Goal: Task Accomplishment & Management: Manage account settings

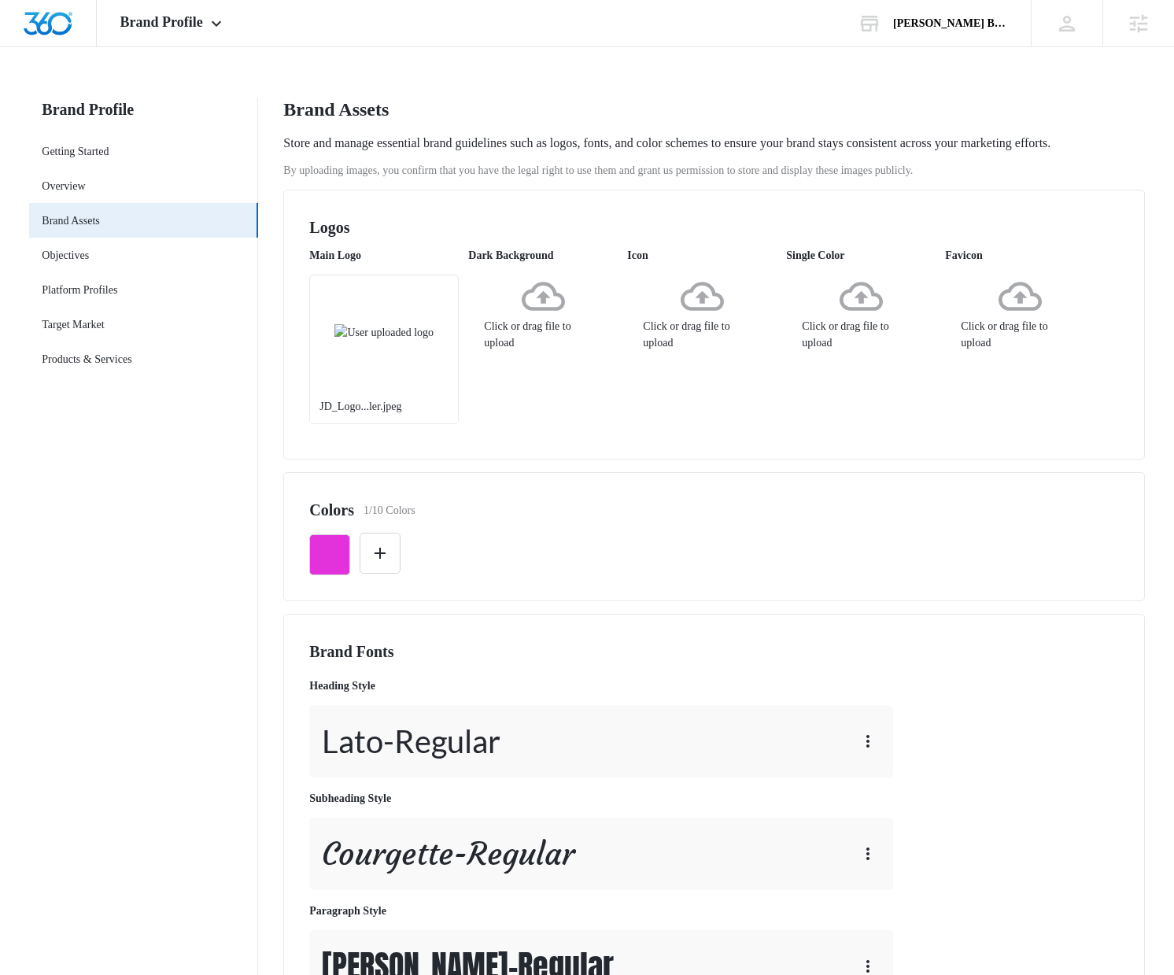
scroll to position [333, 0]
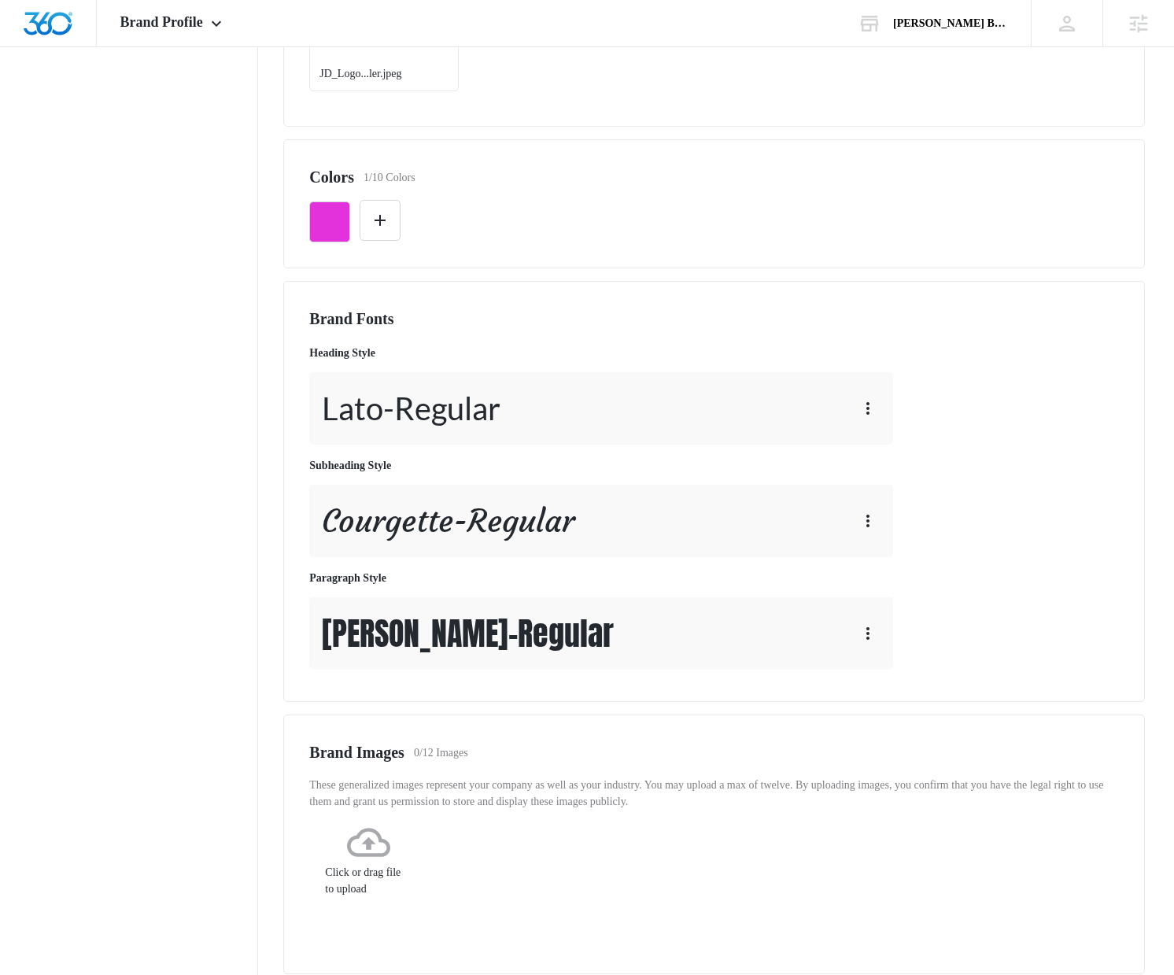
click at [124, 363] on nav "Brand Profile Getting Started Overview Brand Assets Objectives Platform Profile…" at bounding box center [143, 450] width 229 height 1371
click at [522, 412] on div "Lato - Regular" at bounding box center [601, 408] width 584 height 72
click at [571, 422] on div "Lato - Regular" at bounding box center [601, 408] width 584 height 72
click at [865, 418] on icon "button" at bounding box center [867, 408] width 19 height 19
click at [889, 467] on div "Edit" at bounding box center [889, 471] width 29 height 11
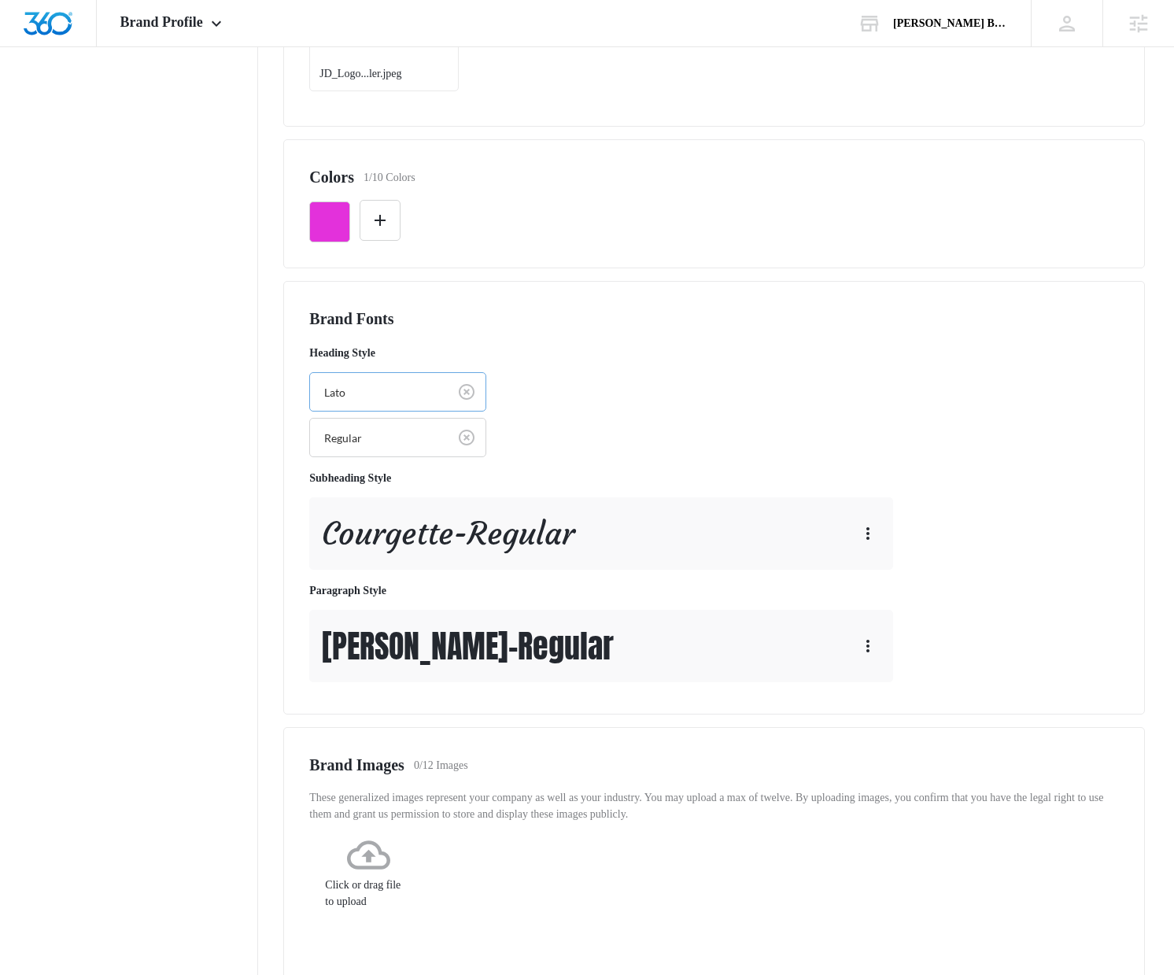
click at [440, 403] on div "Lato" at bounding box center [379, 392] width 138 height 35
type input "arv"
click at [404, 463] on div "Arvo" at bounding box center [397, 448] width 177 height 29
click at [600, 457] on div "Heading Style option Arvo, selected. Arvo Select... Subheading Style Courgette …" at bounding box center [604, 512] width 590 height 349
click at [762, 522] on div "Courgette - Regular" at bounding box center [601, 532] width 584 height 72
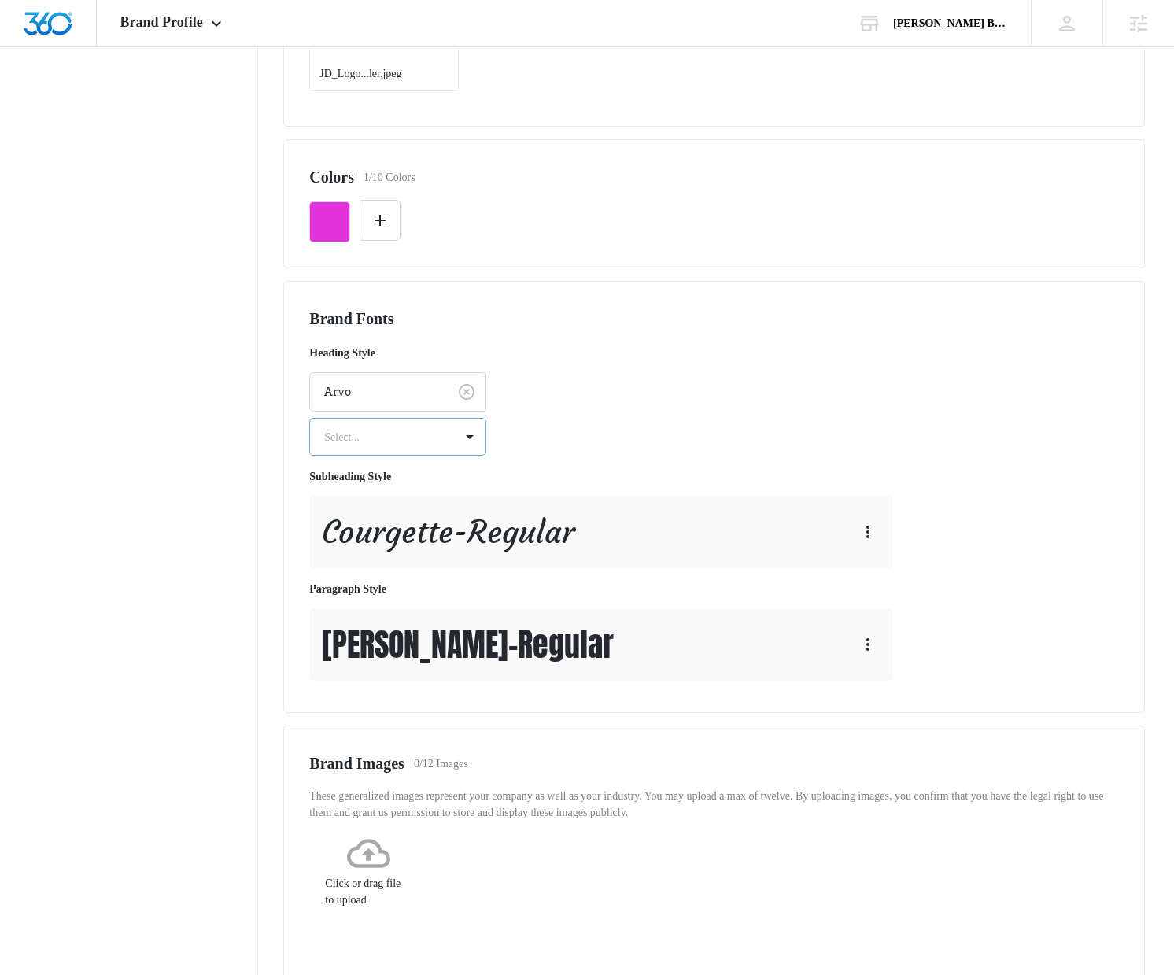
click at [378, 455] on div "Select..." at bounding box center [382, 436] width 144 height 35
click at [364, 500] on p "Regular" at bounding box center [396, 492] width 136 height 17
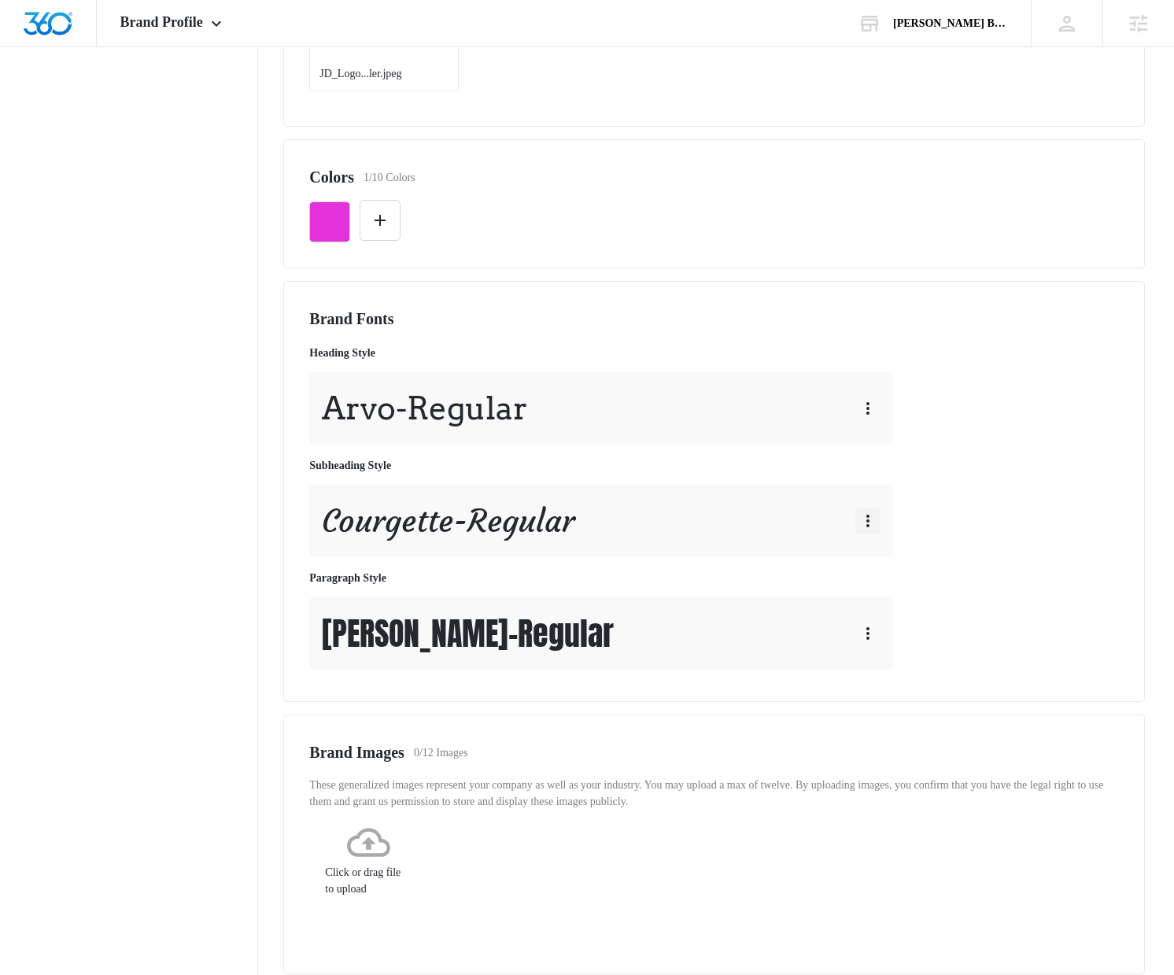
click at [869, 530] on icon "button" at bounding box center [867, 520] width 19 height 19
click at [875, 588] on div "Edit" at bounding box center [889, 583] width 29 height 11
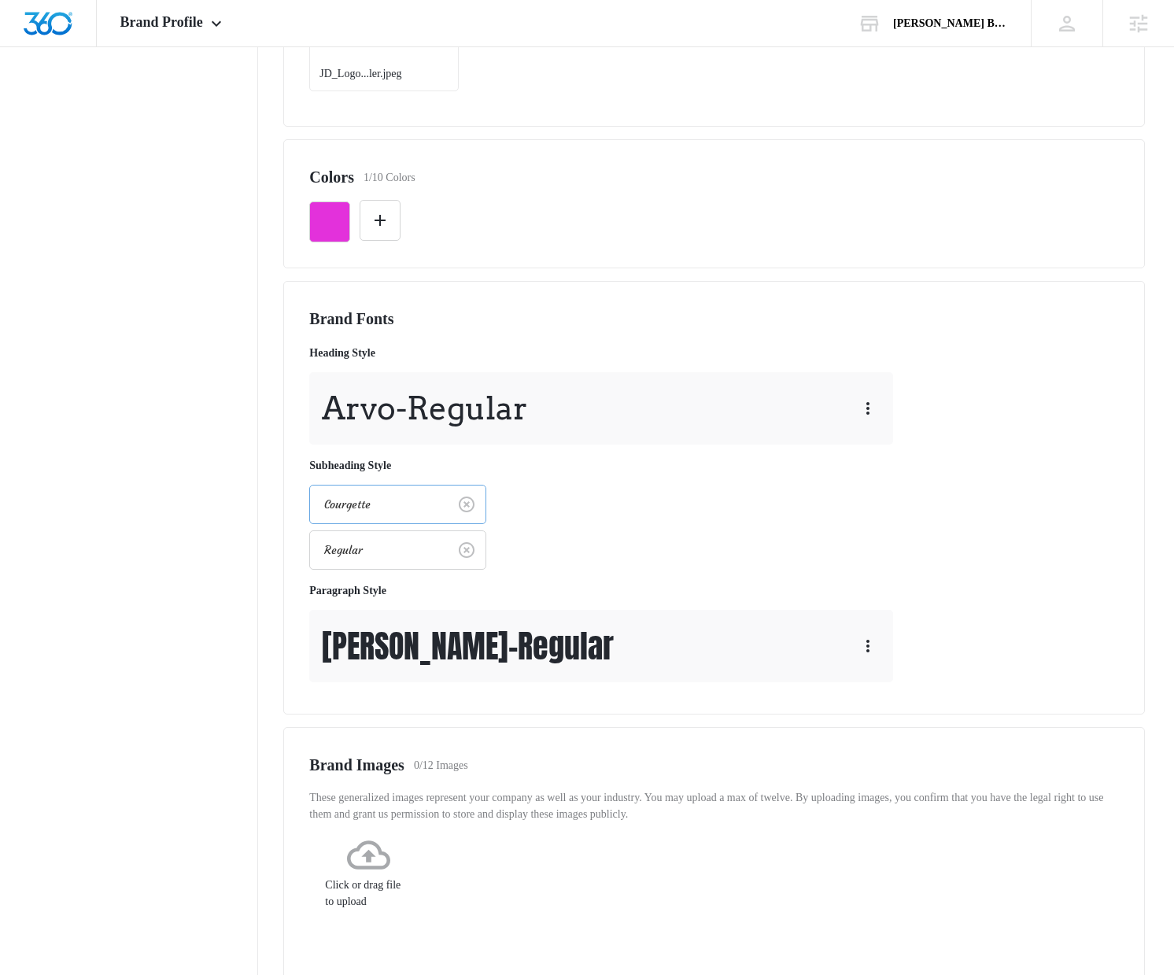
click at [382, 512] on div at bounding box center [375, 505] width 103 height 20
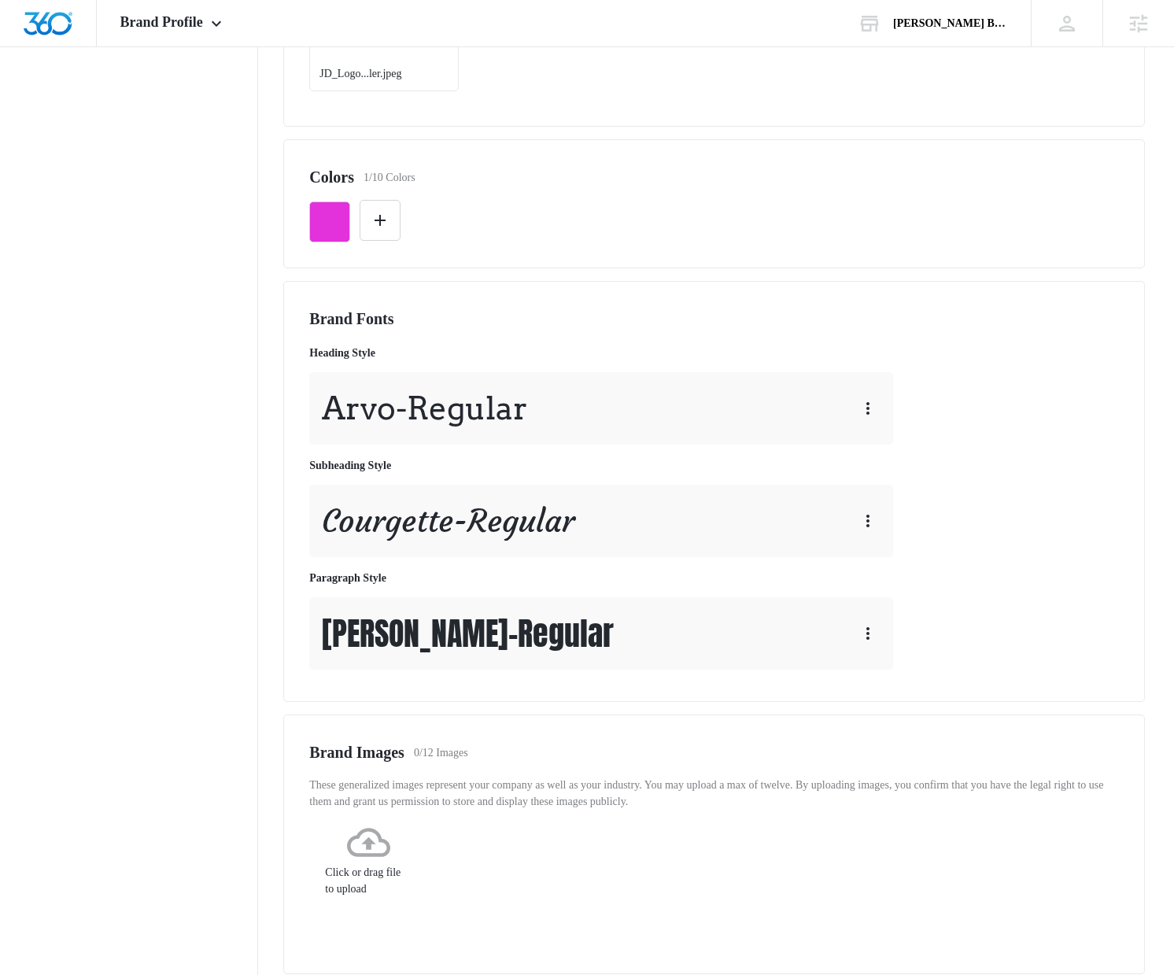
click at [759, 533] on div "Courgette - Regular" at bounding box center [601, 521] width 584 height 72
click at [879, 533] on button "button" at bounding box center [867, 520] width 25 height 25
click at [875, 572] on button "Edit" at bounding box center [899, 584] width 86 height 24
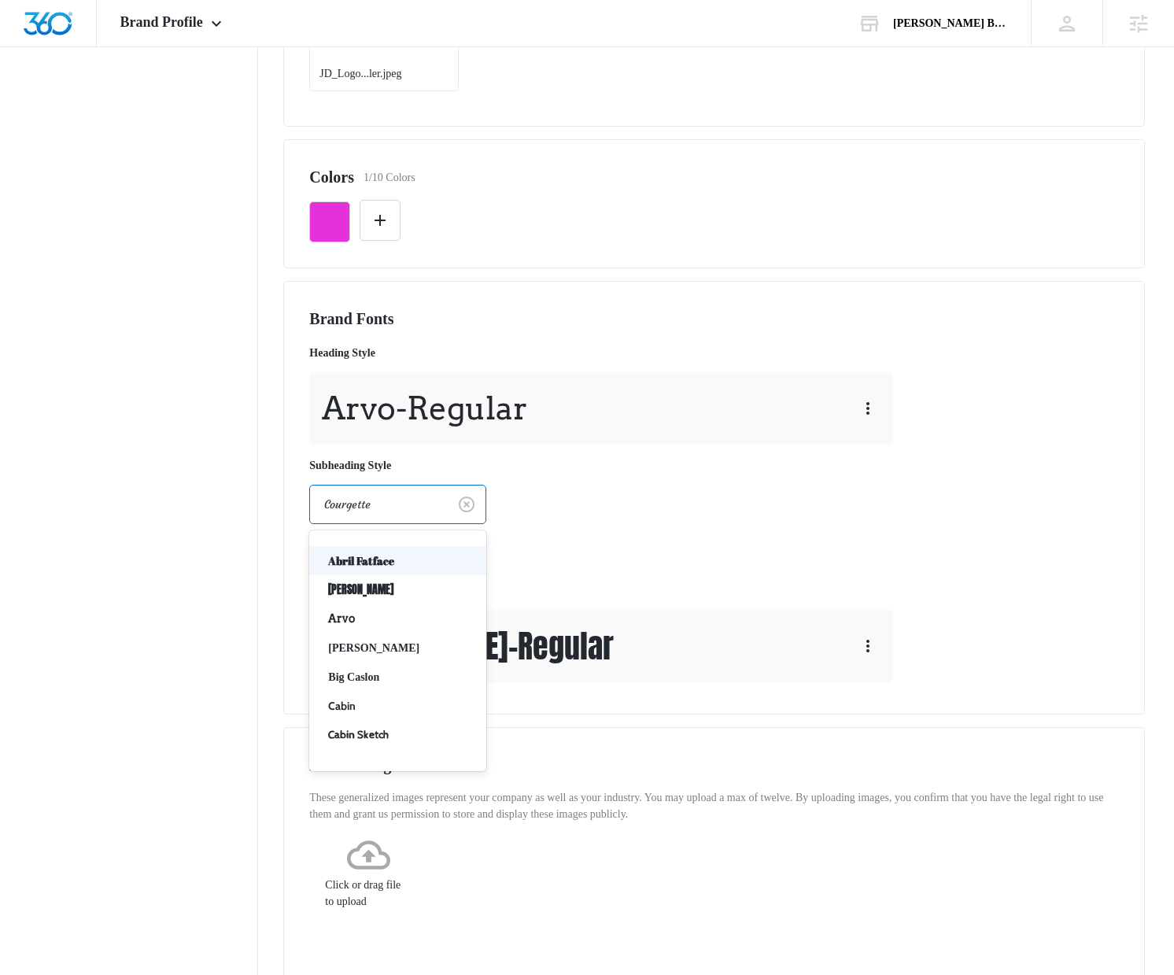
click at [440, 522] on div "Courgette" at bounding box center [379, 504] width 138 height 35
click at [354, 714] on p "Cabin" at bounding box center [396, 706] width 136 height 17
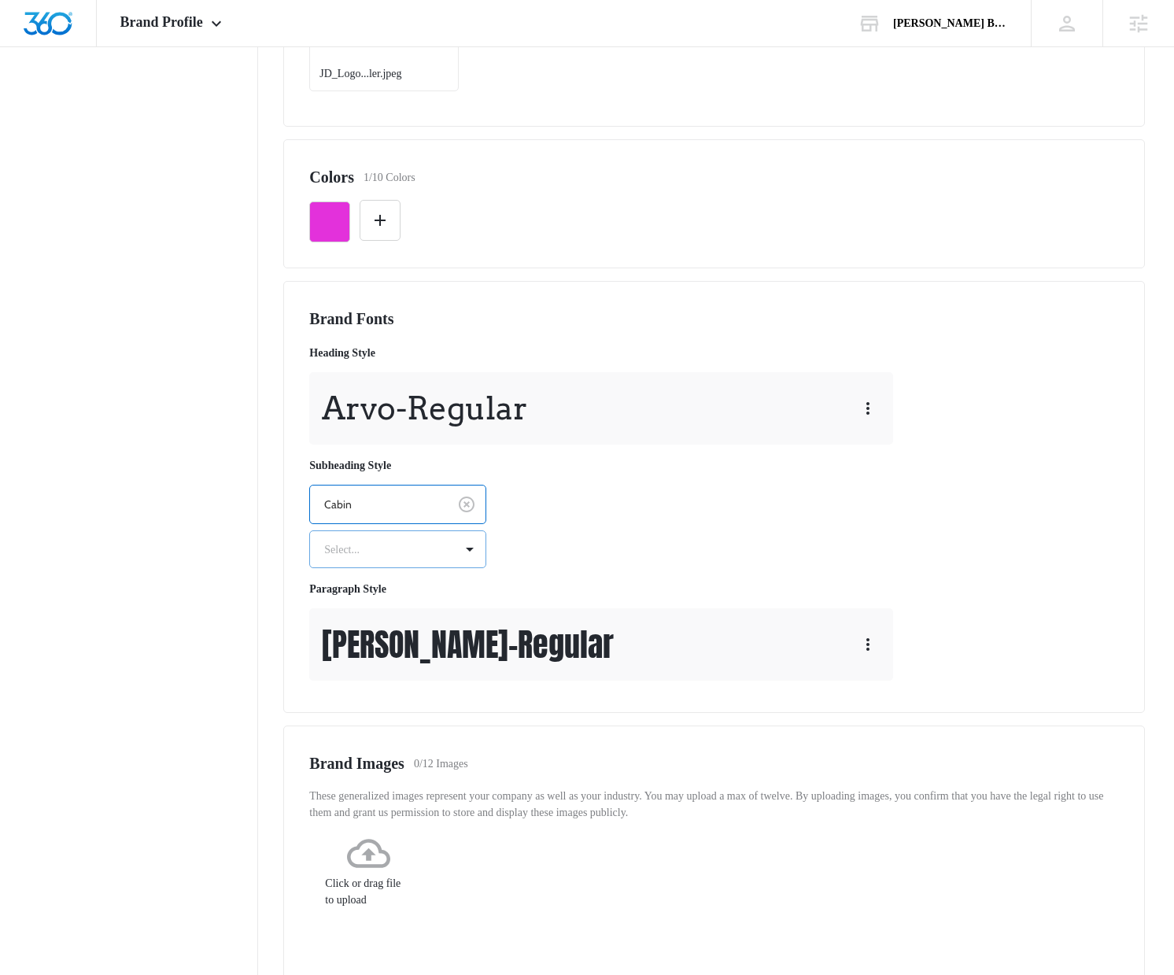
click at [417, 559] on div at bounding box center [378, 550] width 109 height 20
click at [404, 619] on div "Regular" at bounding box center [397, 604] width 177 height 29
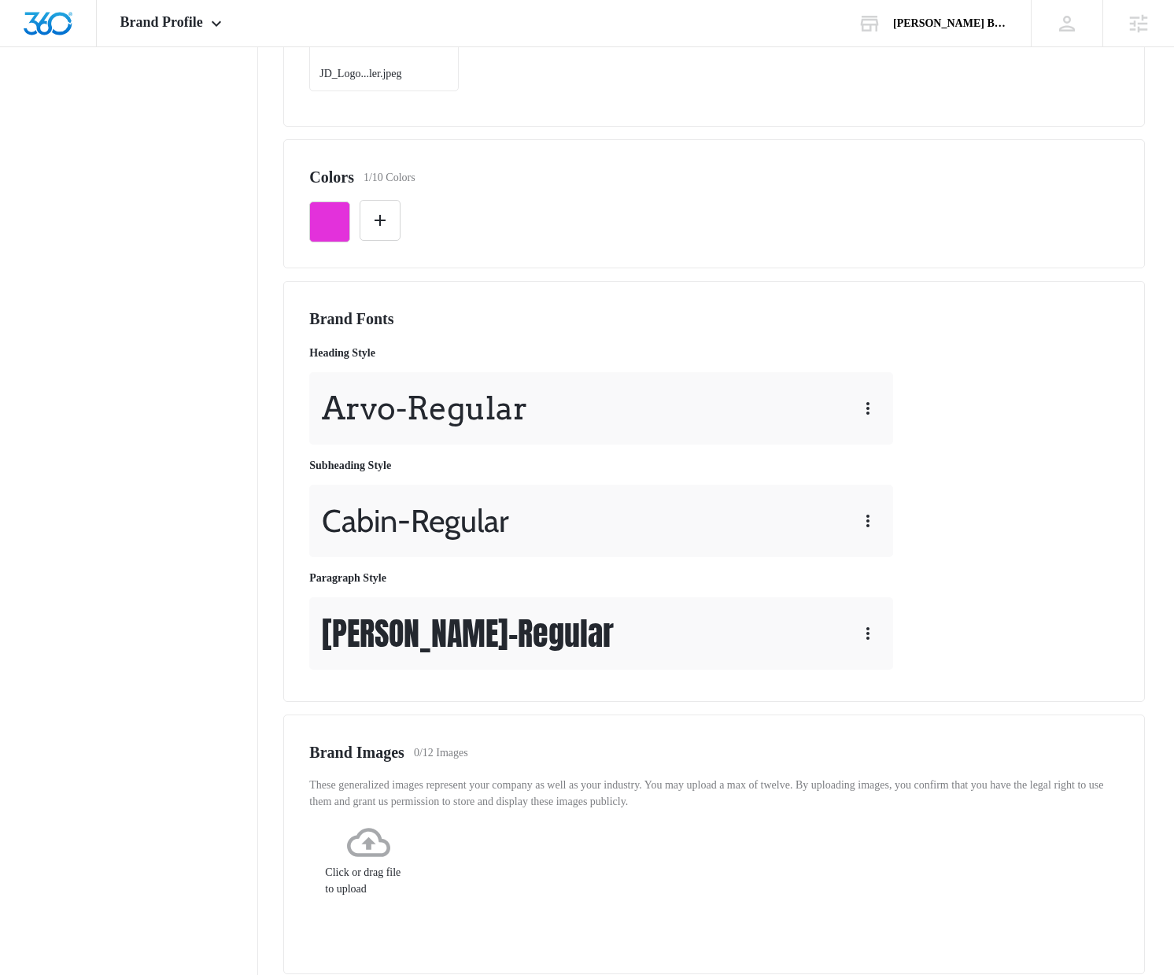
click at [817, 648] on div "Anton - Regular" at bounding box center [601, 633] width 584 height 72
click at [870, 643] on icon "button" at bounding box center [867, 633] width 19 height 19
click at [907, 671] on div "Edit Delete" at bounding box center [898, 708] width 87 height 74
click at [864, 643] on icon "button" at bounding box center [867, 633] width 19 height 19
click at [882, 691] on div "Edit" at bounding box center [889, 696] width 29 height 11
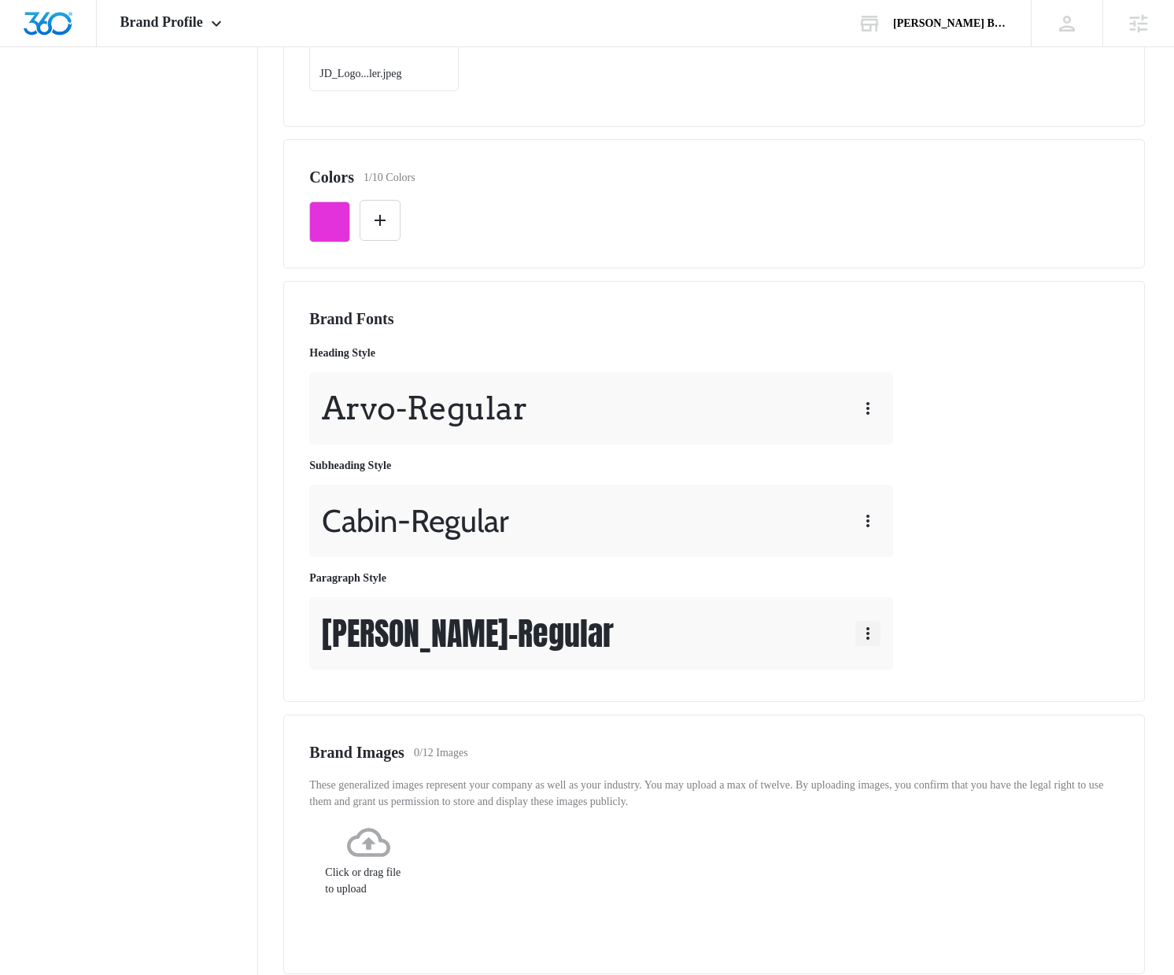
click at [859, 643] on icon "button" at bounding box center [867, 633] width 19 height 19
click at [885, 702] on div "Edit" at bounding box center [889, 696] width 29 height 11
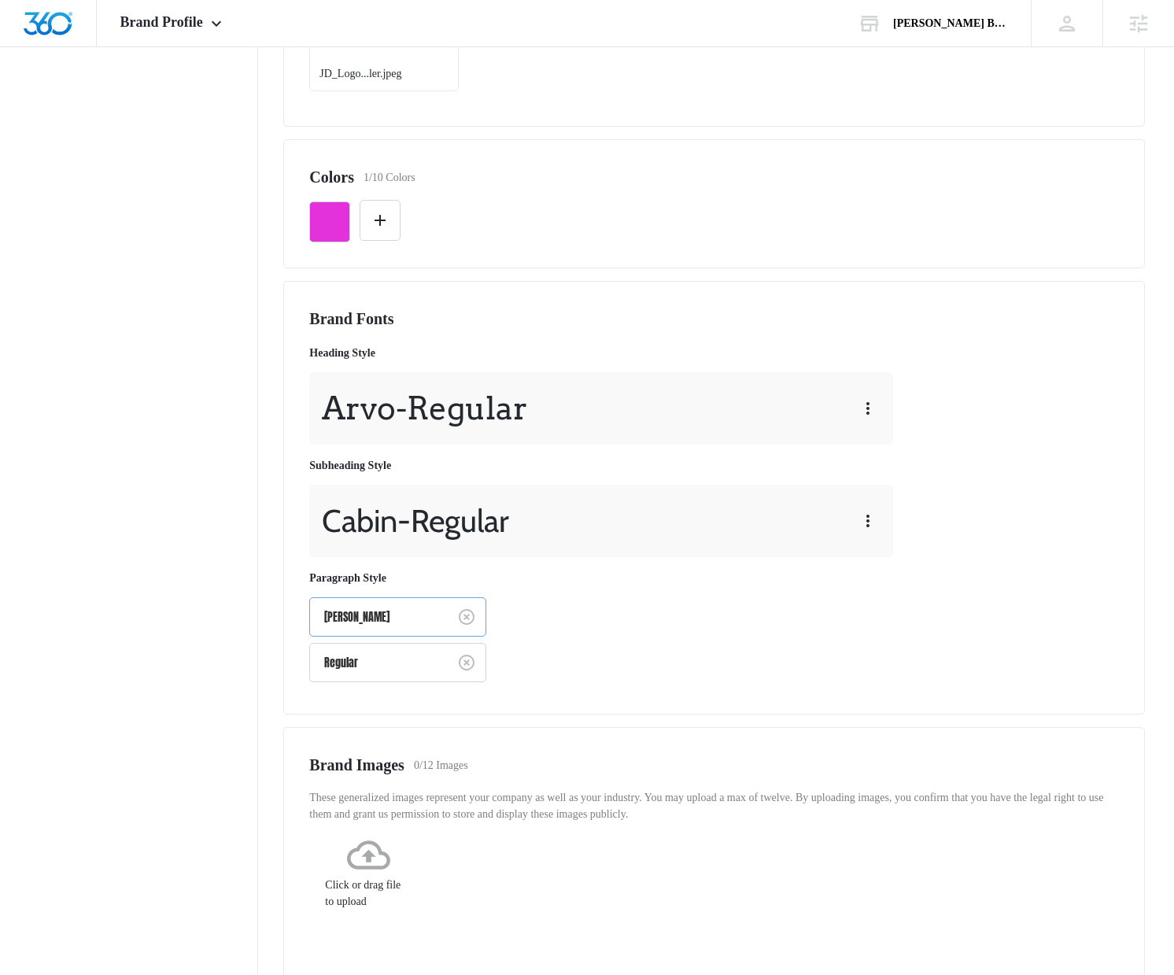
click at [363, 627] on div at bounding box center [375, 617] width 103 height 20
click at [397, 773] on p "Playfair Display" at bounding box center [396, 764] width 136 height 17
click at [490, 713] on div "Brand Fonts Heading Style Arvo - Regular Subheading Style Cabin - Regular Parag…" at bounding box center [713, 497] width 861 height 432
click at [423, 672] on div at bounding box center [378, 662] width 109 height 20
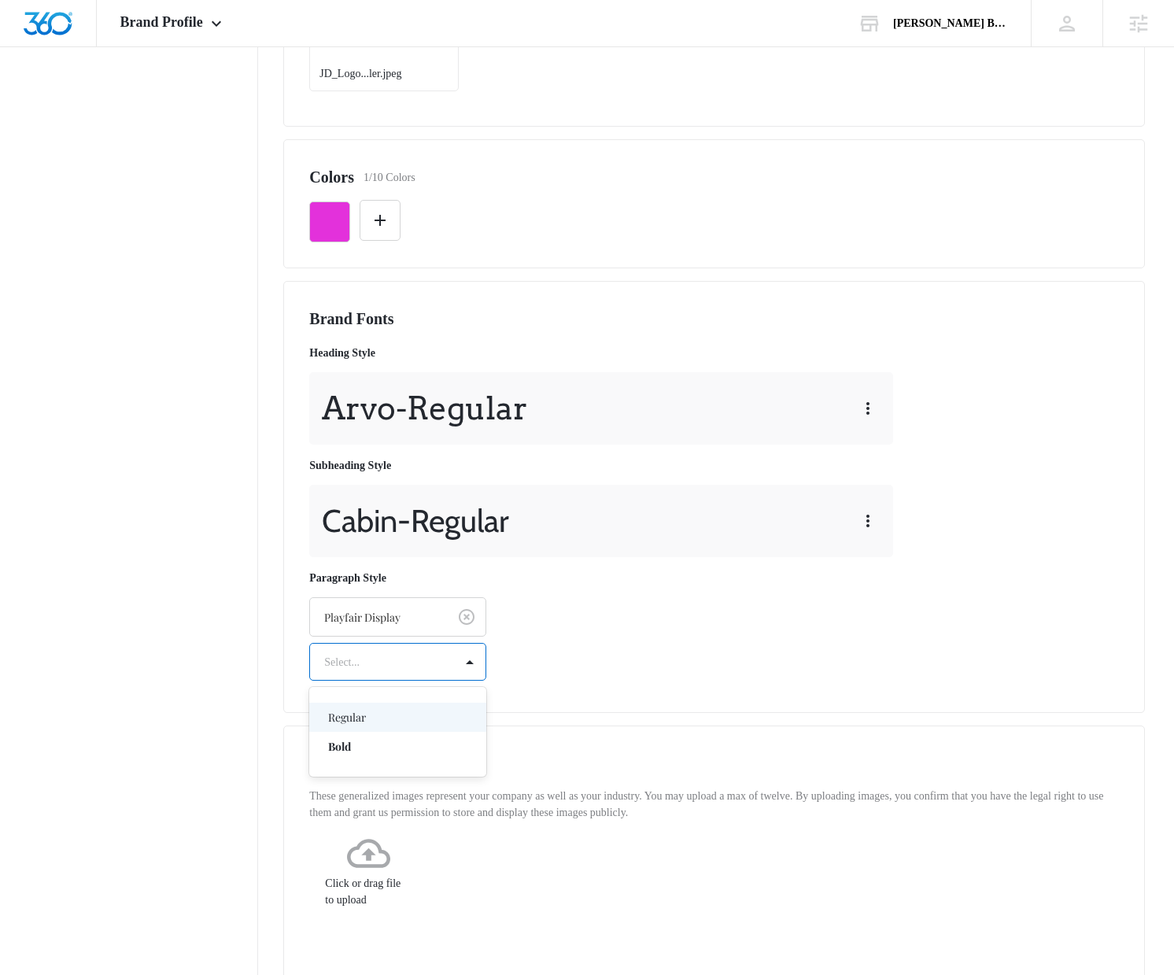
click at [378, 725] on p "Regular" at bounding box center [396, 717] width 136 height 17
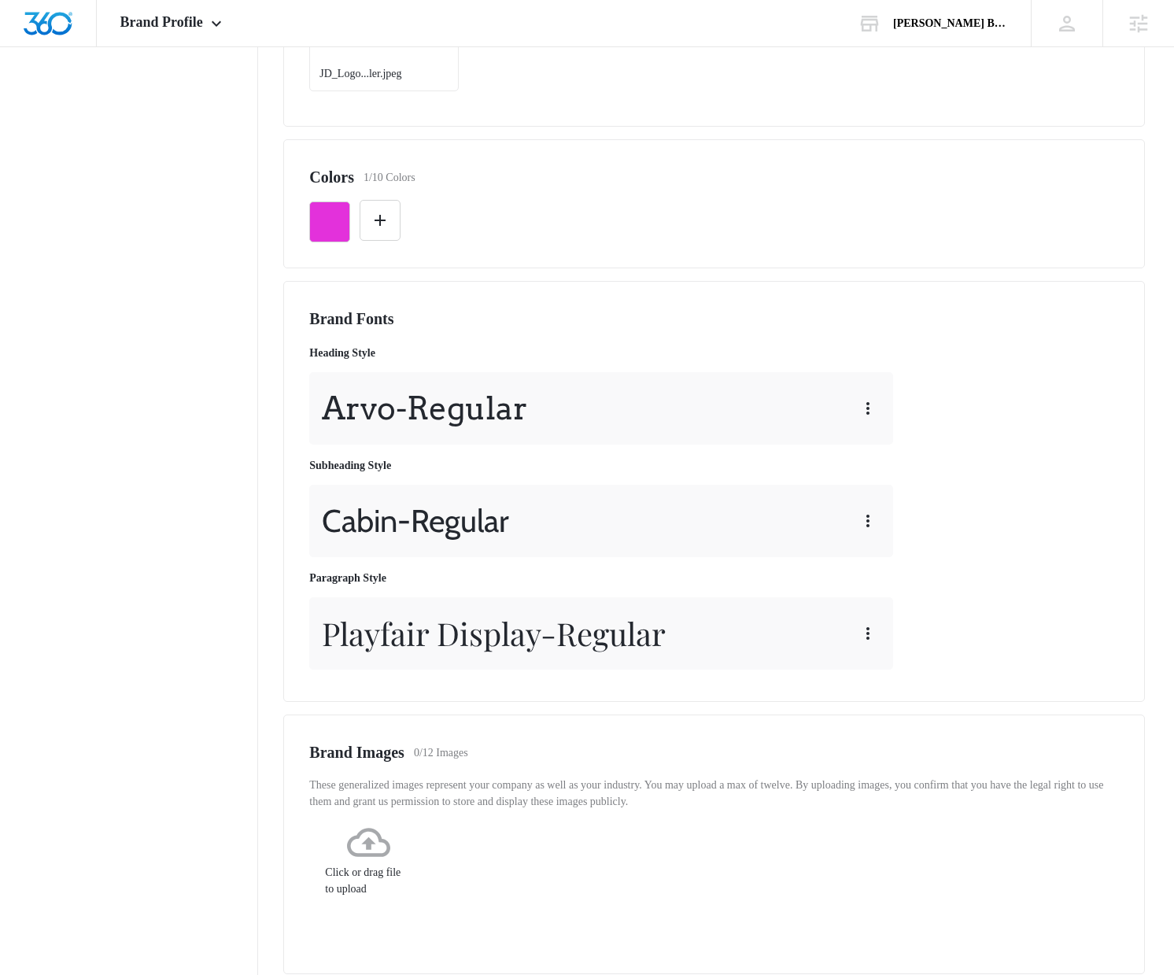
click at [674, 761] on div "Brand Images 0/12 Images" at bounding box center [713, 752] width 809 height 24
click at [945, 702] on div "Brand Fonts Heading Style Arvo - Regular Subheading Style Cabin - Regular Parag…" at bounding box center [713, 491] width 861 height 421
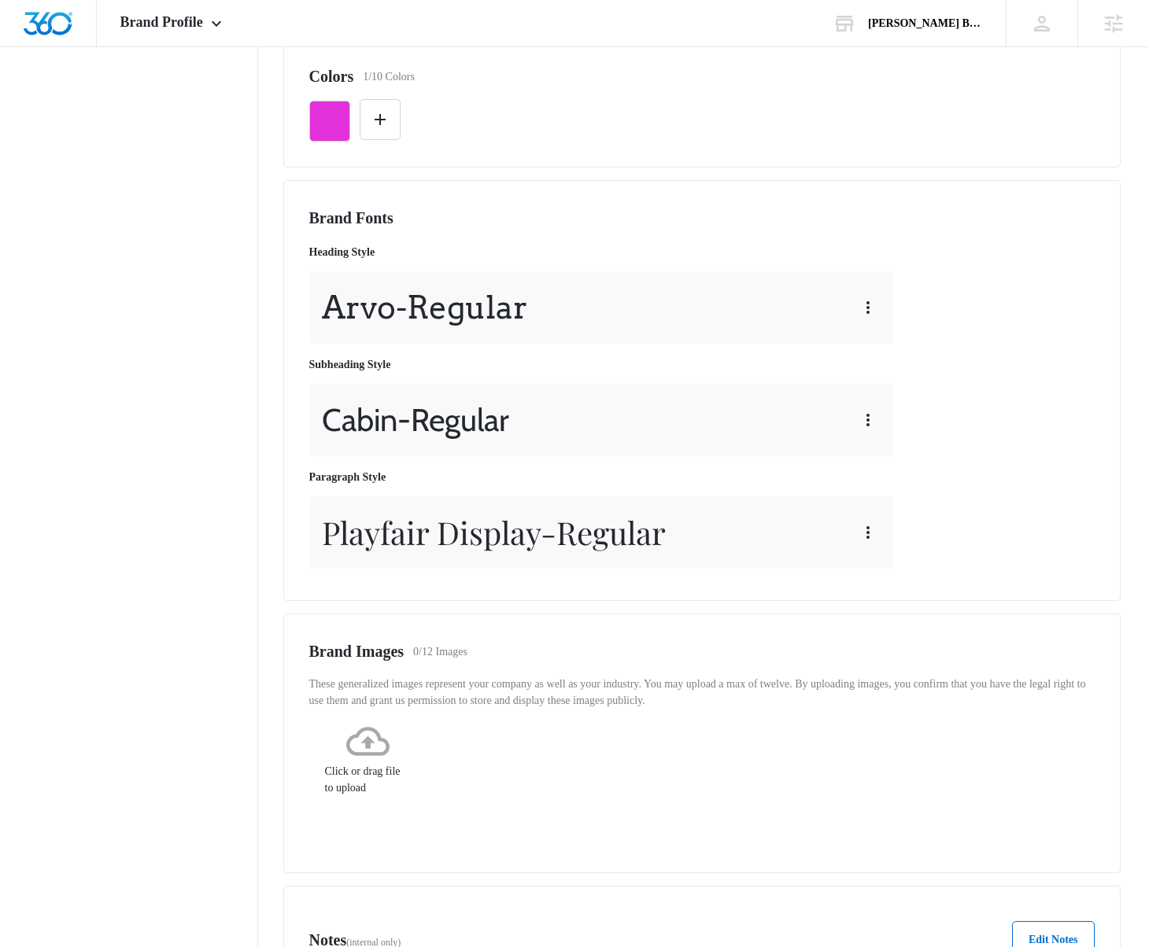
scroll to position [688, 0]
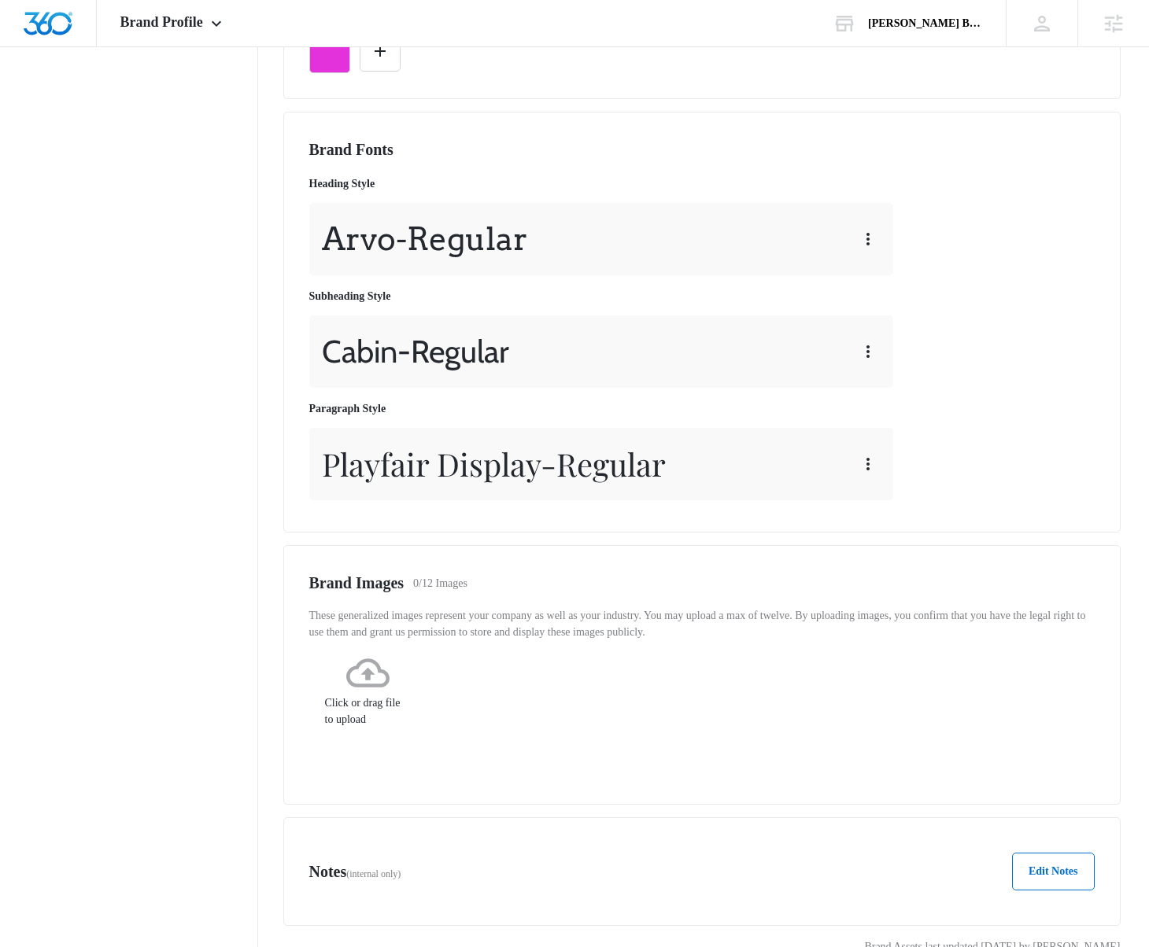
click at [997, 304] on div "Brand Fonts Heading Style Arvo - Regular Subheading Style Cabin - Regular Parag…" at bounding box center [701, 322] width 785 height 369
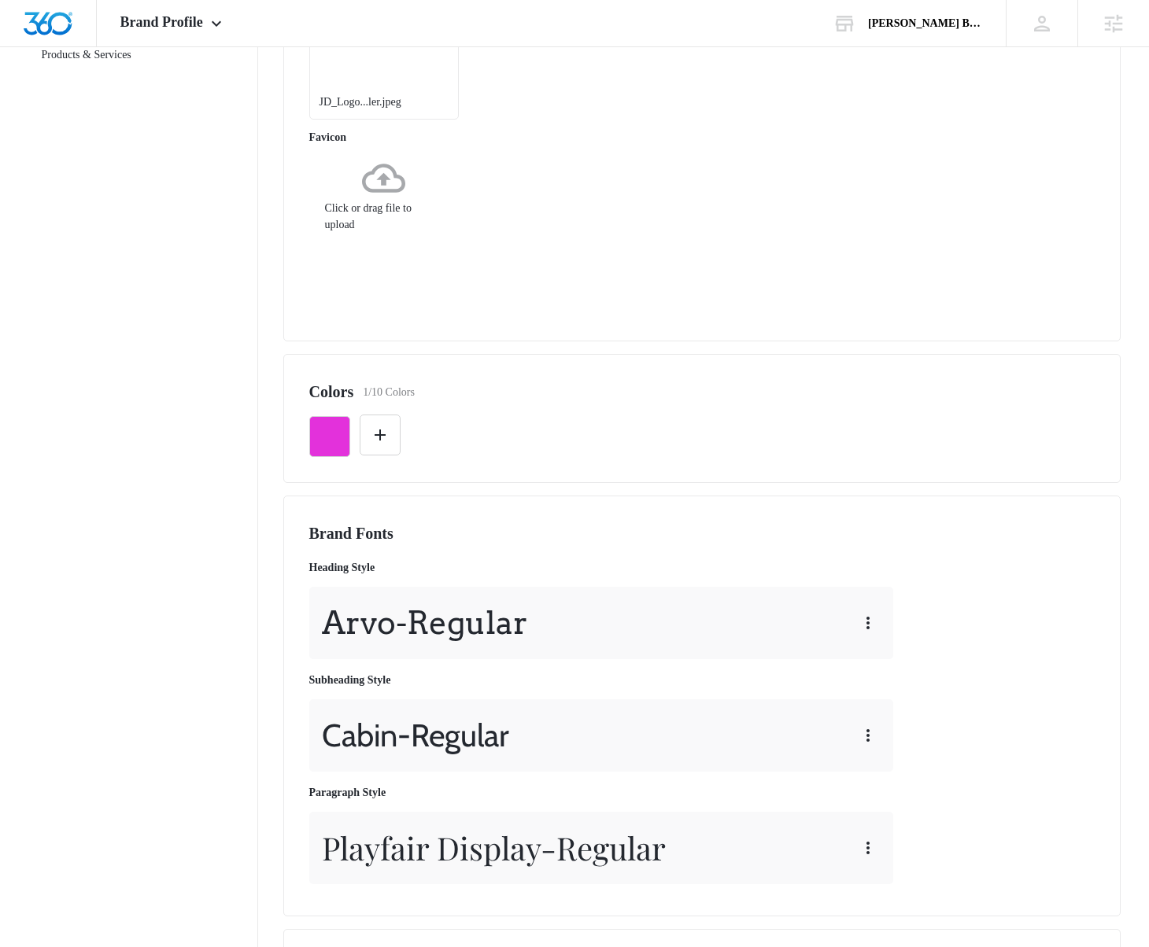
scroll to position [301, 0]
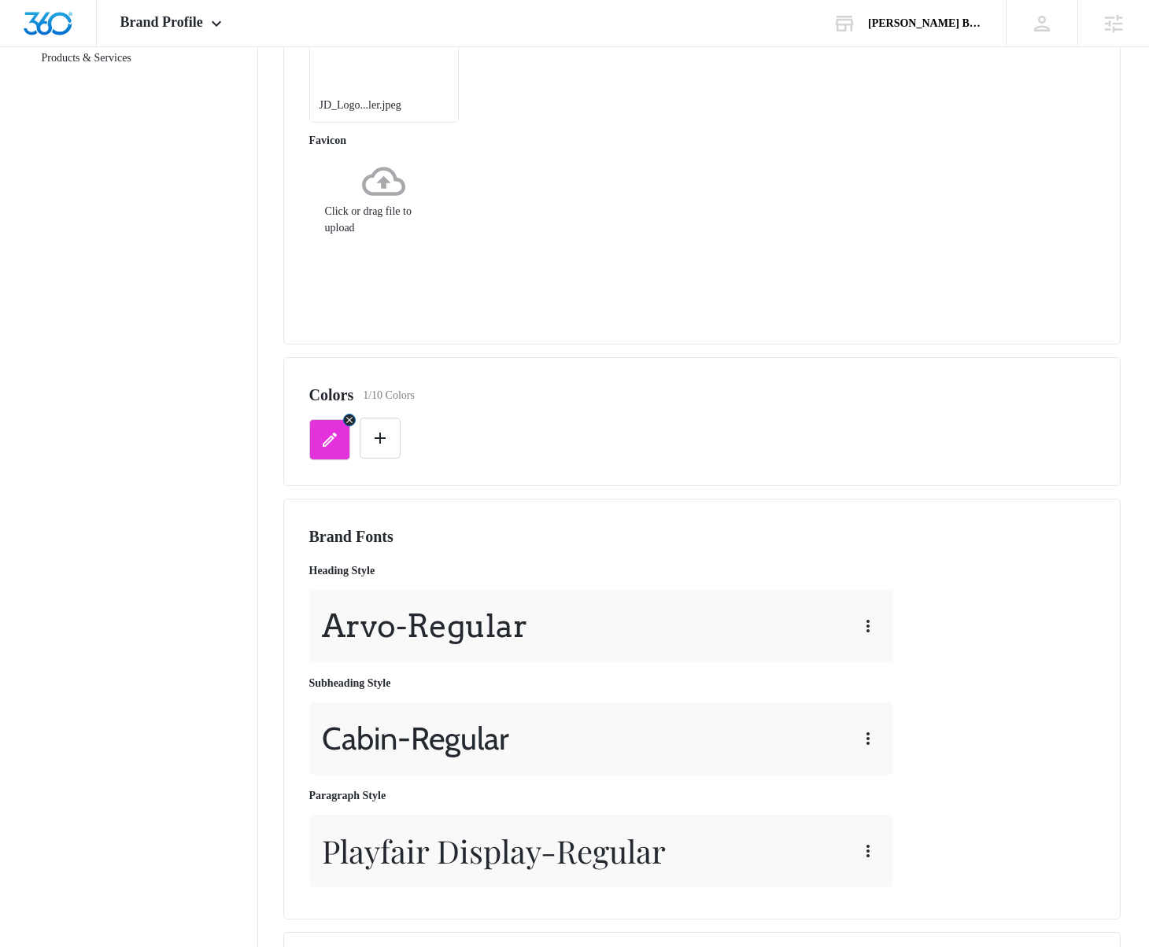
click at [329, 447] on icon "button" at bounding box center [330, 440] width 14 height 14
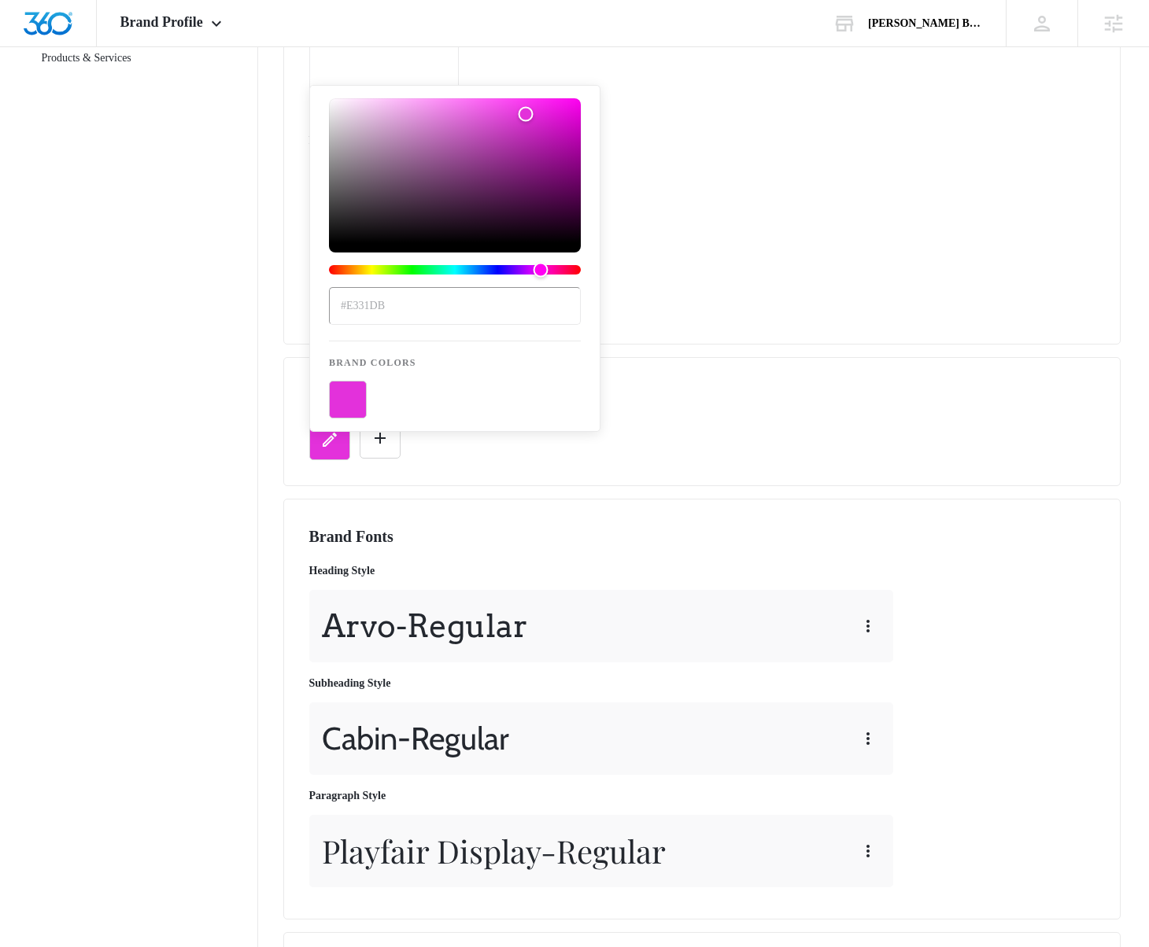
scroll to position [0, 0]
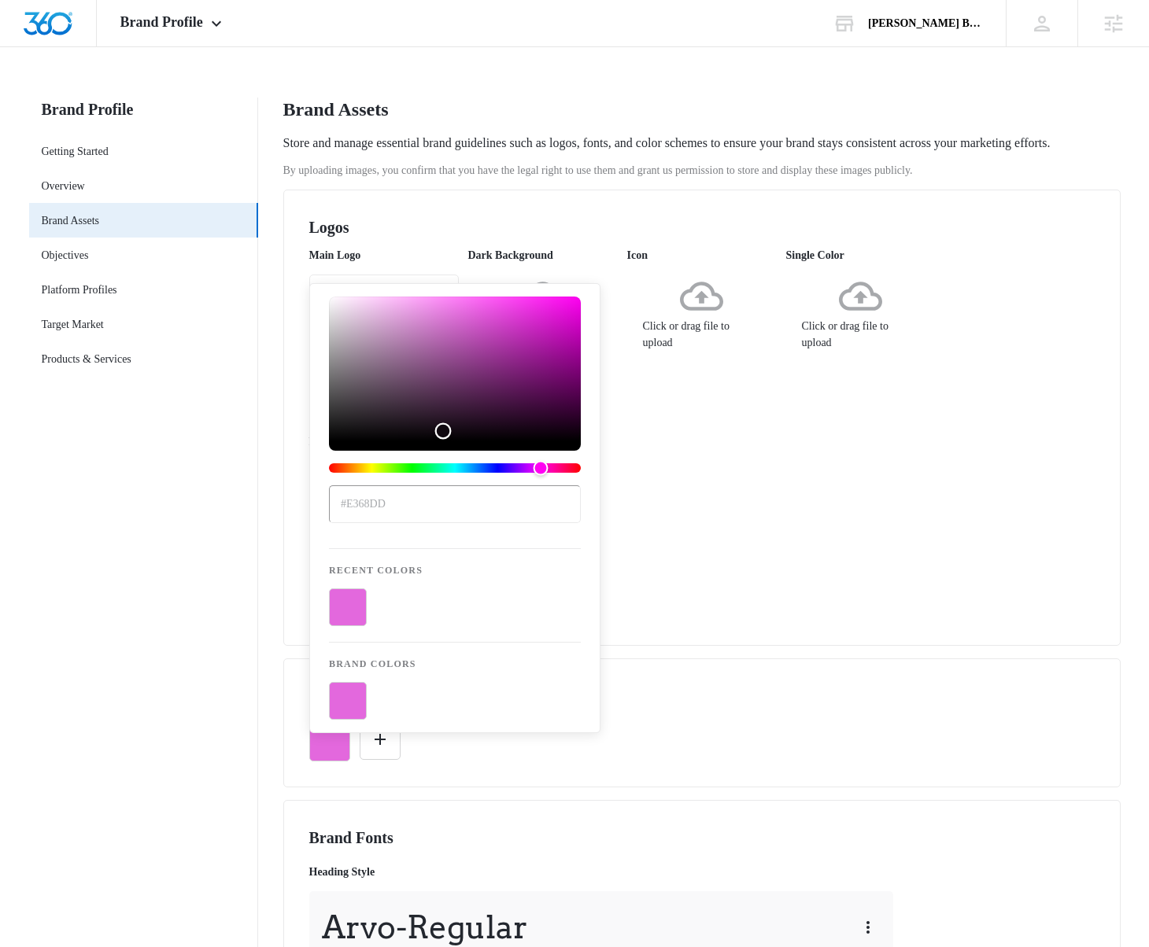
drag, startPoint x: 423, startPoint y: 457, endPoint x: 443, endPoint y: 431, distance: 32.6
click at [443, 431] on div "Color" at bounding box center [455, 369] width 252 height 145
drag, startPoint x: 443, startPoint y: 431, endPoint x: 399, endPoint y: 347, distance: 95.0
click at [399, 347] on div "Color" at bounding box center [399, 347] width 17 height 17
click at [413, 464] on div "Hue" at bounding box center [455, 467] width 252 height 9
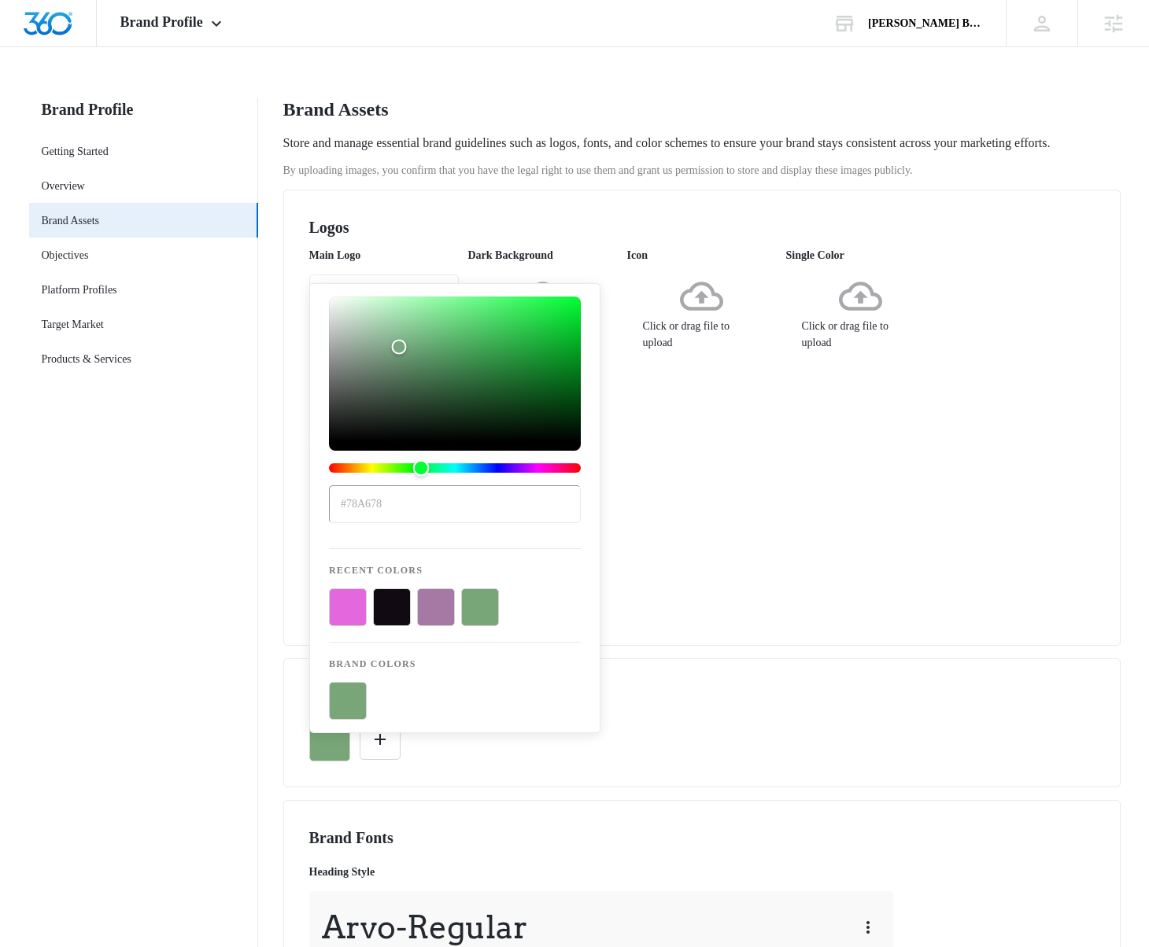
click at [421, 467] on div "Hue" at bounding box center [455, 467] width 252 height 9
type input "#41804d"
drag, startPoint x: 399, startPoint y: 338, endPoint x: 452, endPoint y: 369, distance: 61.0
click at [452, 369] on div "Color" at bounding box center [455, 369] width 252 height 145
click at [512, 596] on button "color-picker-container" at bounding box center [524, 608] width 38 height 38
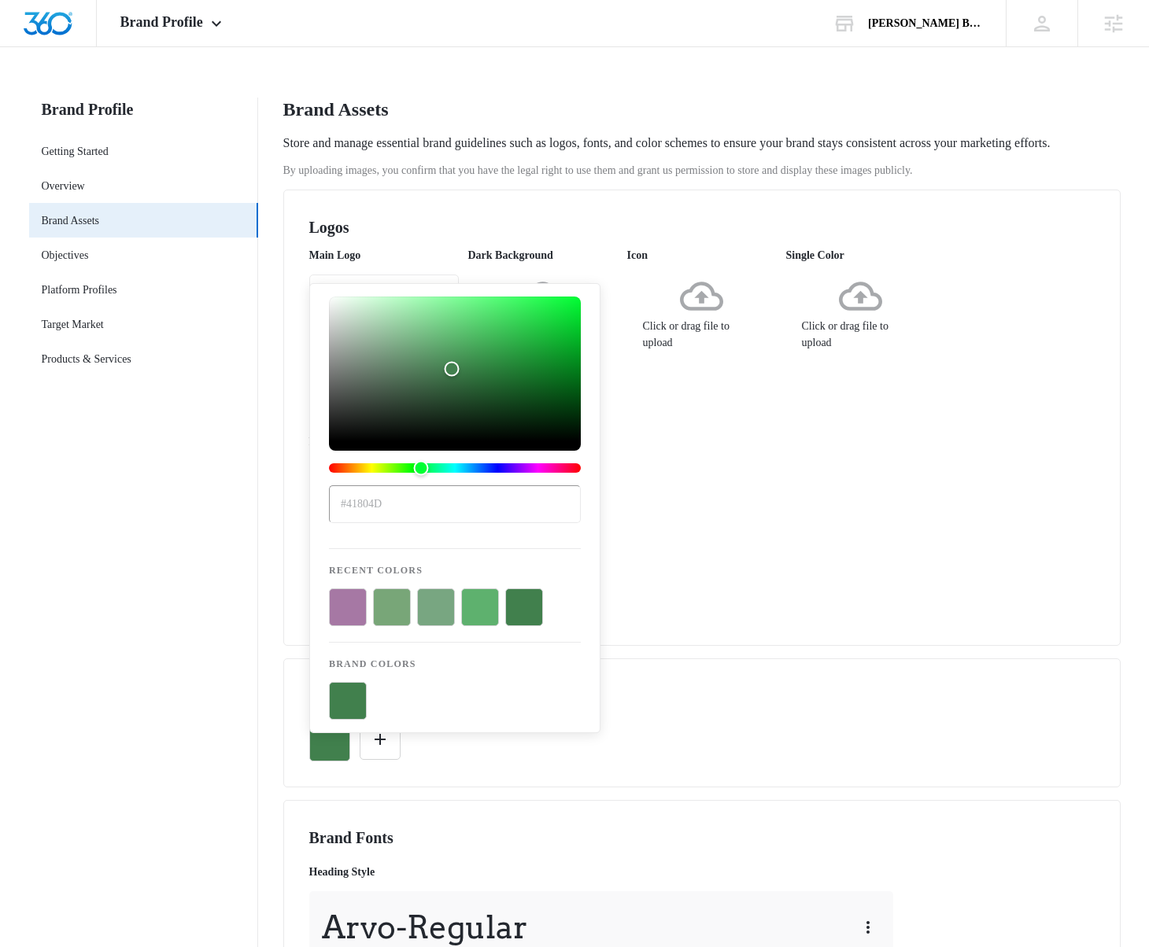
click at [533, 600] on button "color-picker-container" at bounding box center [524, 608] width 38 height 38
click at [816, 538] on div "Main Logo JD_Logo...ler.jpeg Dark Background Click or drag file to upload Icon …" at bounding box center [701, 433] width 785 height 373
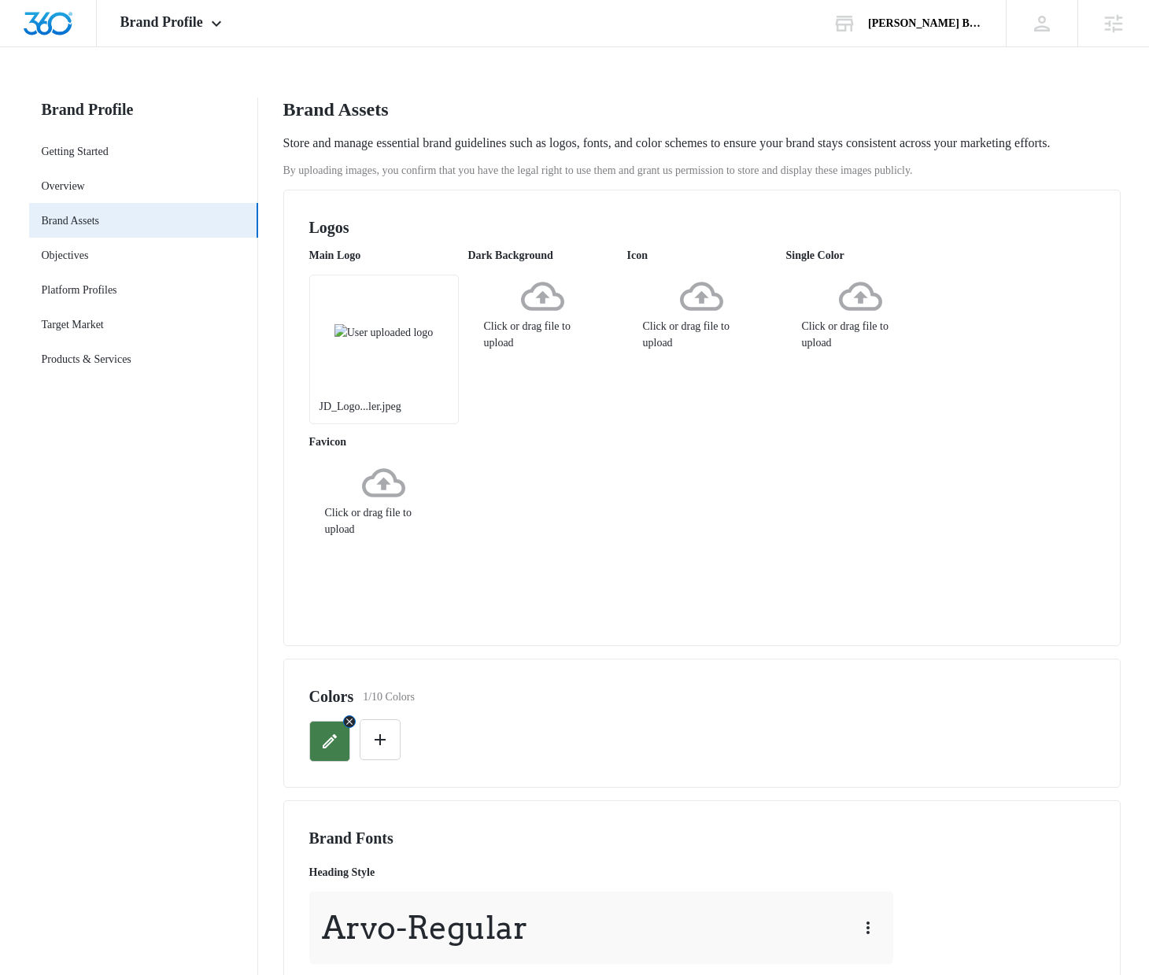
click at [330, 751] on icon "button" at bounding box center [329, 741] width 19 height 19
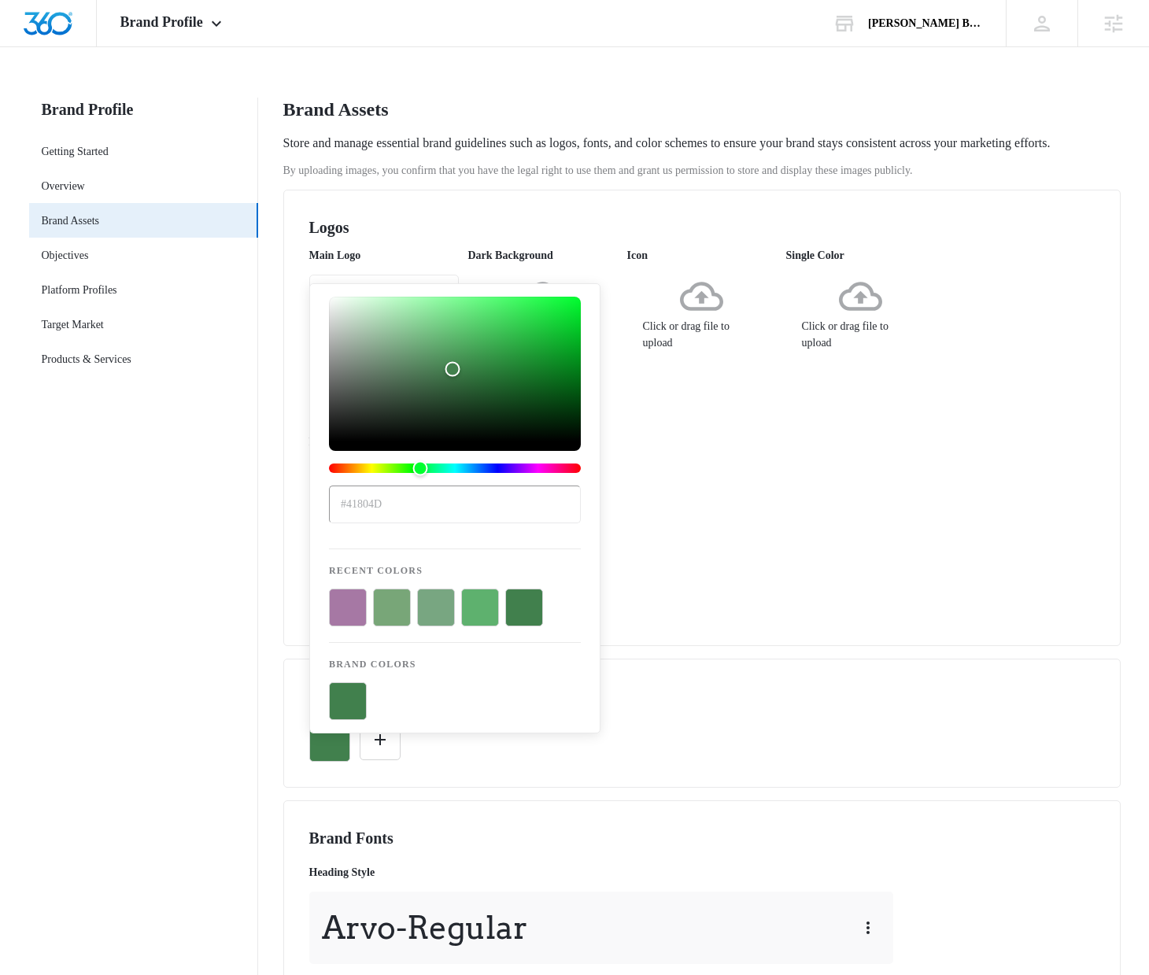
click at [820, 596] on div "Main Logo JD_Logo...ler.jpeg Dark Background Click or drag file to upload Icon …" at bounding box center [701, 433] width 785 height 373
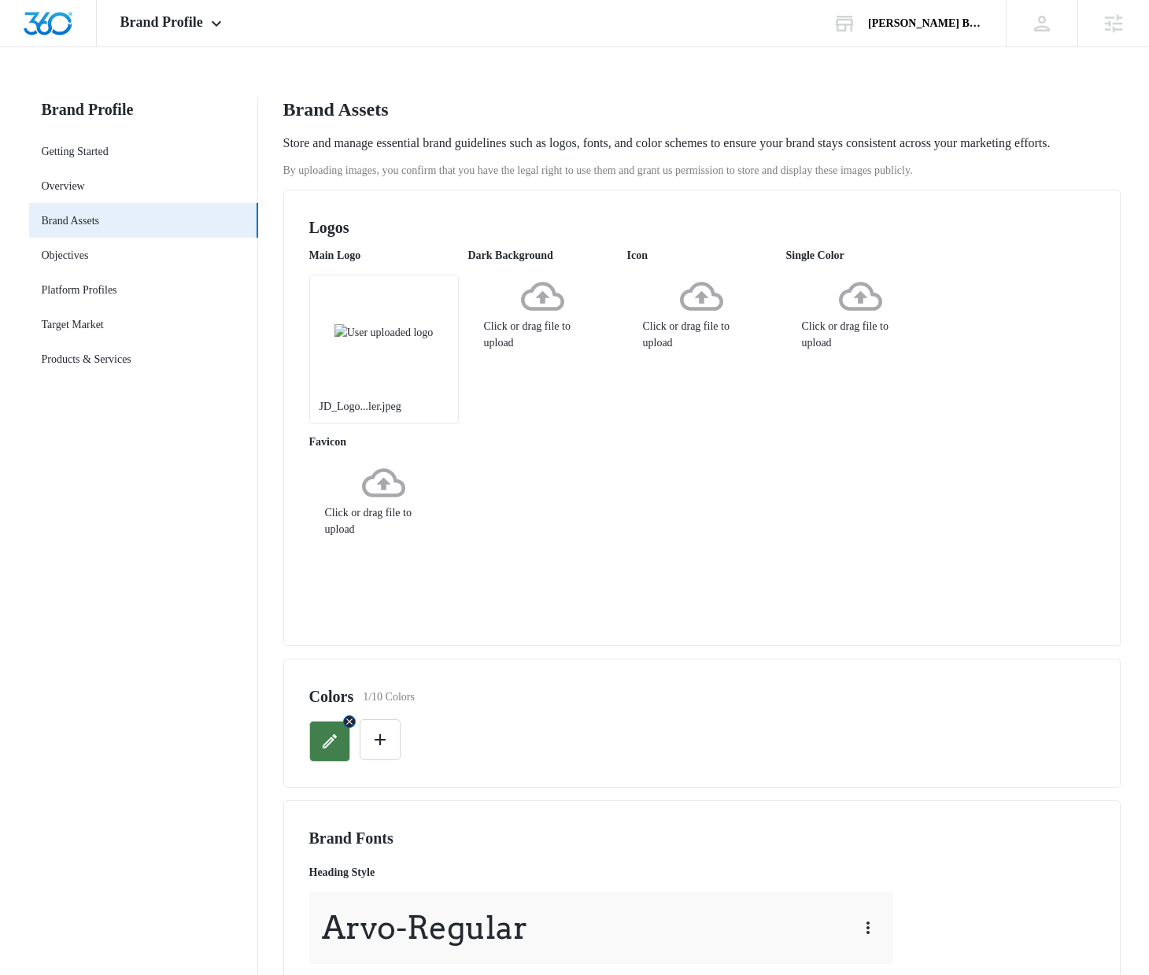
click at [339, 762] on button "button" at bounding box center [329, 741] width 41 height 41
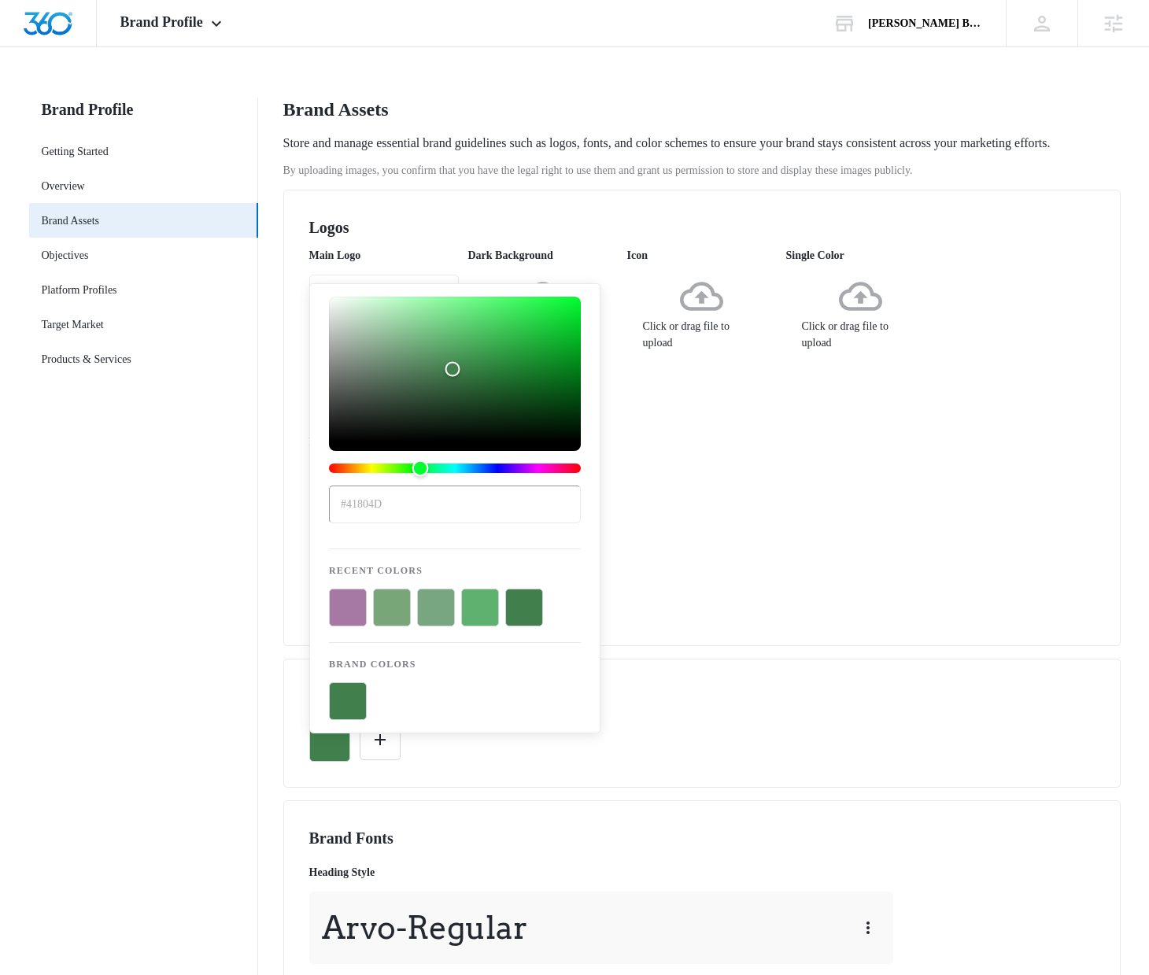
click at [545, 467] on div "Hue" at bounding box center [455, 467] width 252 height 9
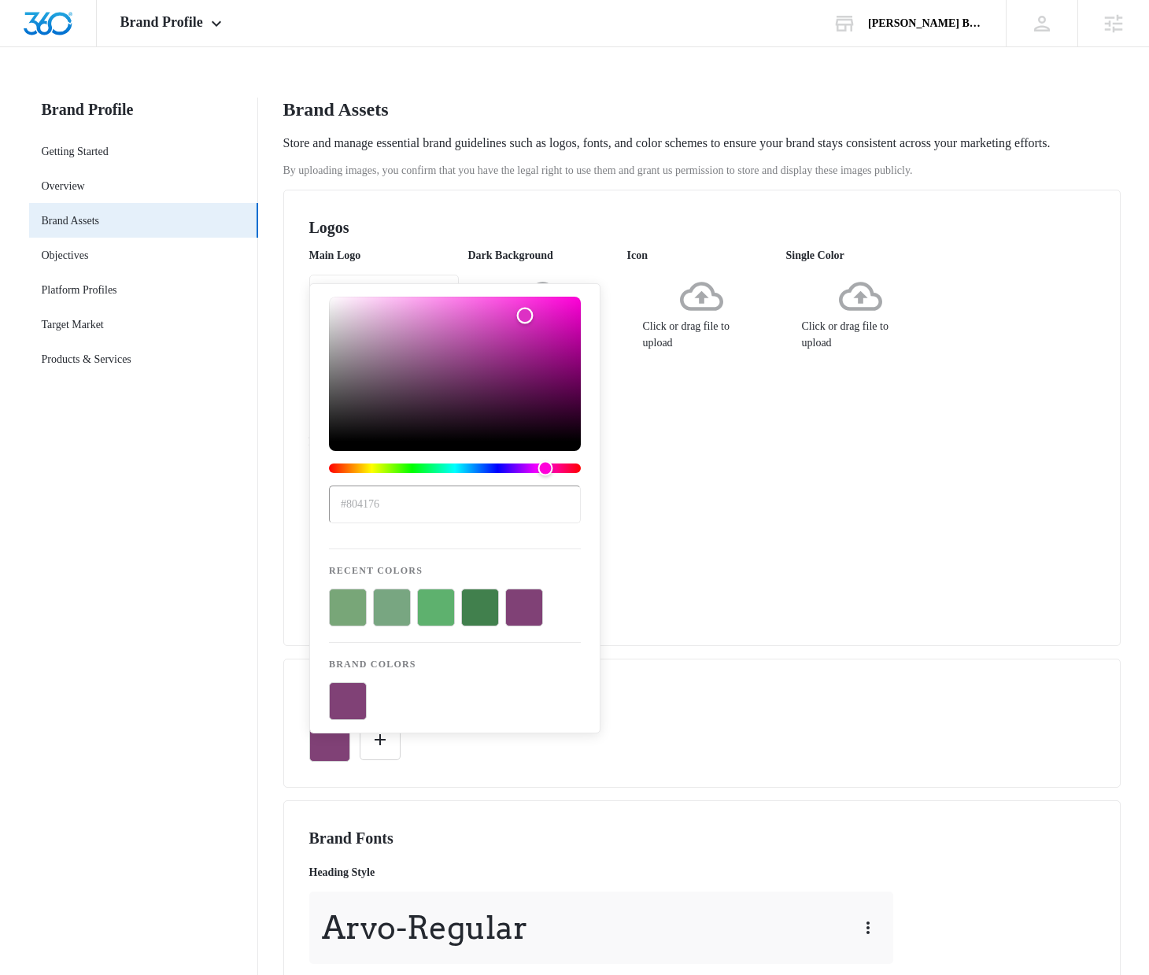
drag, startPoint x: 500, startPoint y: 356, endPoint x: 547, endPoint y: 310, distance: 65.7
click at [547, 310] on div "Color" at bounding box center [455, 369] width 252 height 145
type input "#e71fc8"
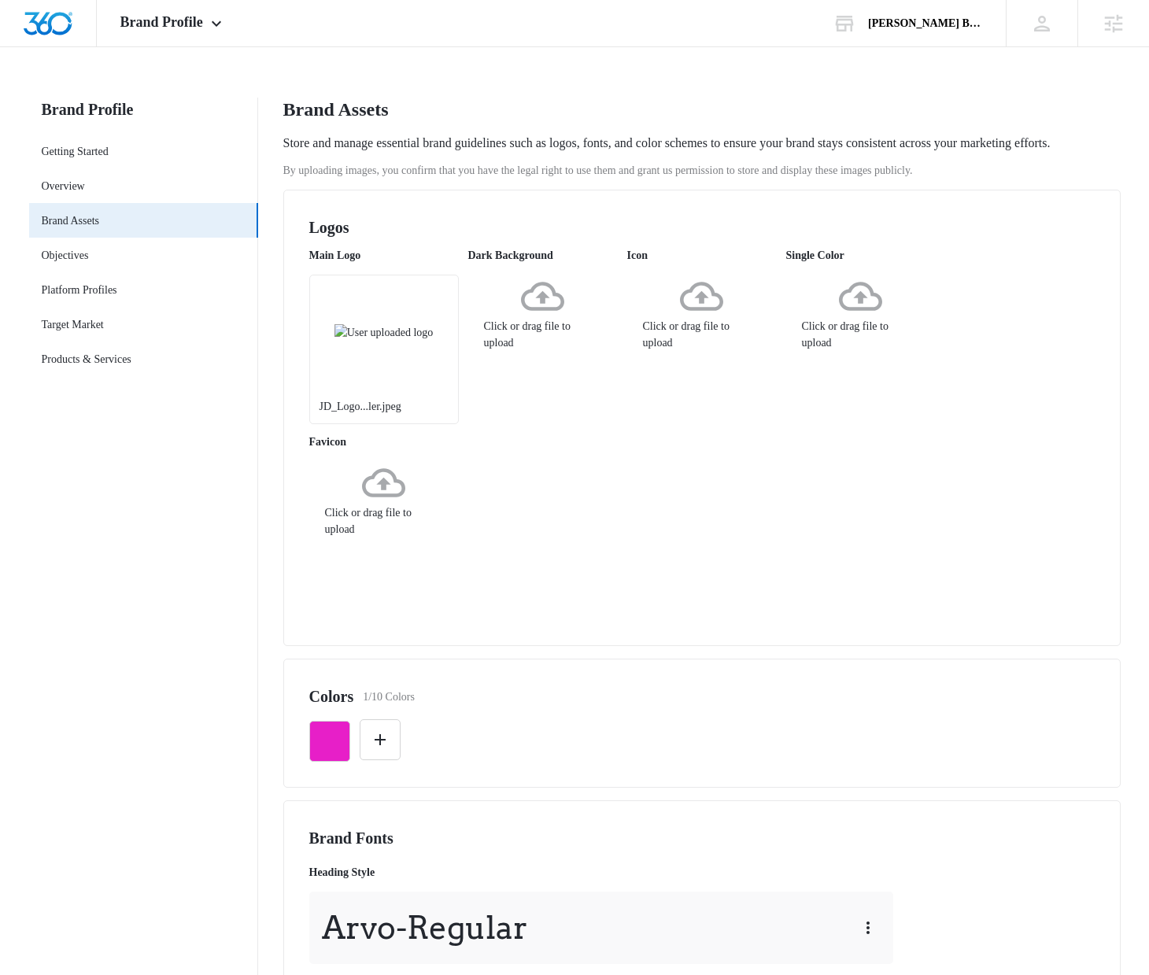
click at [733, 646] on div "Logos Main Logo JD_Logo...ler.jpeg Dark Background Click or drag file to upload…" at bounding box center [701, 418] width 837 height 456
click at [484, 708] on div "Colors 1/10 Colors" at bounding box center [701, 697] width 785 height 24
click at [808, 616] on div "Main Logo JD_Logo...ler.jpeg Dark Background Click or drag file to upload Icon …" at bounding box center [701, 433] width 785 height 373
click at [540, 690] on div "Colors 1/10 Colors" at bounding box center [701, 723] width 837 height 129
click at [323, 748] on icon "button" at bounding box center [330, 741] width 14 height 14
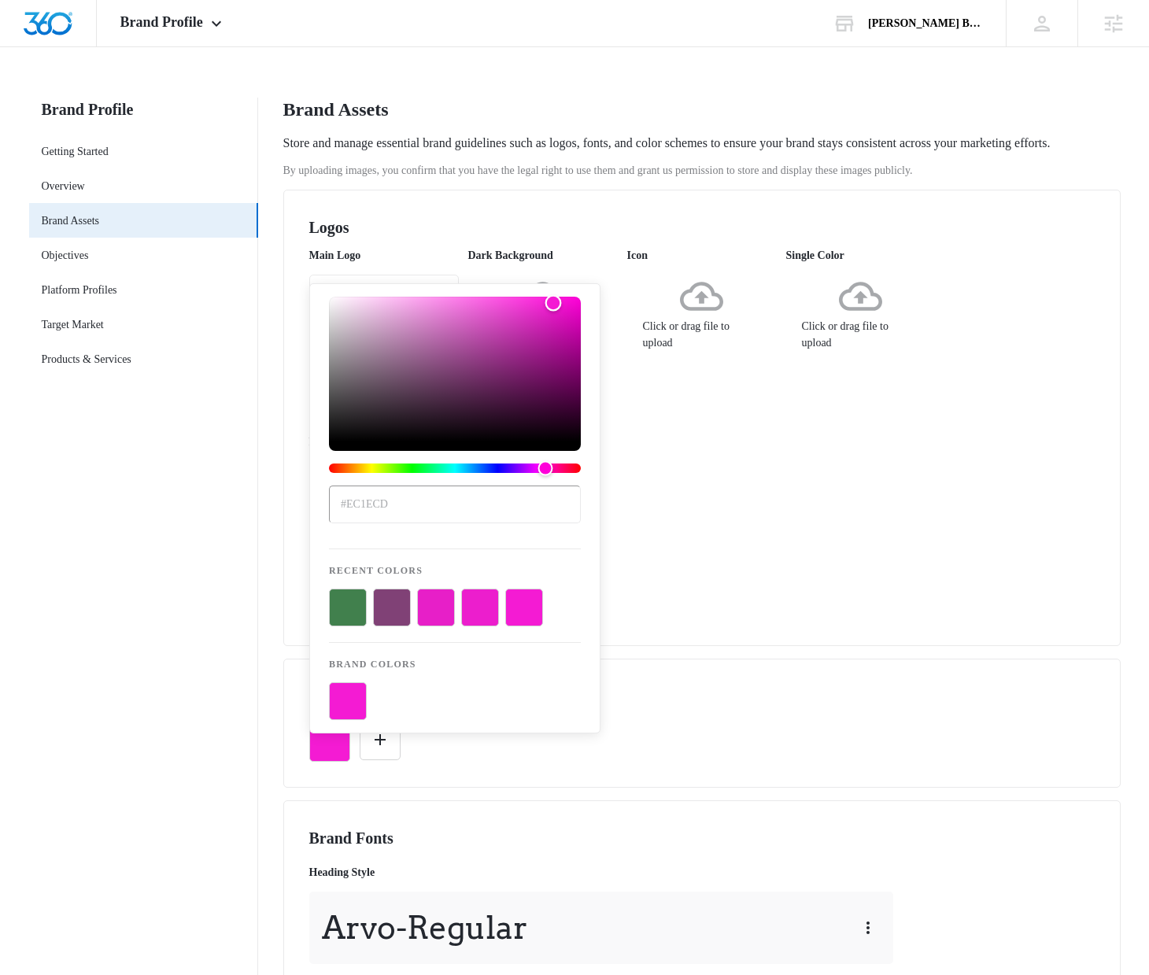
type input "#f41bd3"
click at [553, 303] on div "Color" at bounding box center [553, 303] width 17 height 17
click at [703, 472] on div "Main Logo JD_Logo...ler.jpeg Dark Background Click or drag file to upload Icon …" at bounding box center [701, 433] width 785 height 373
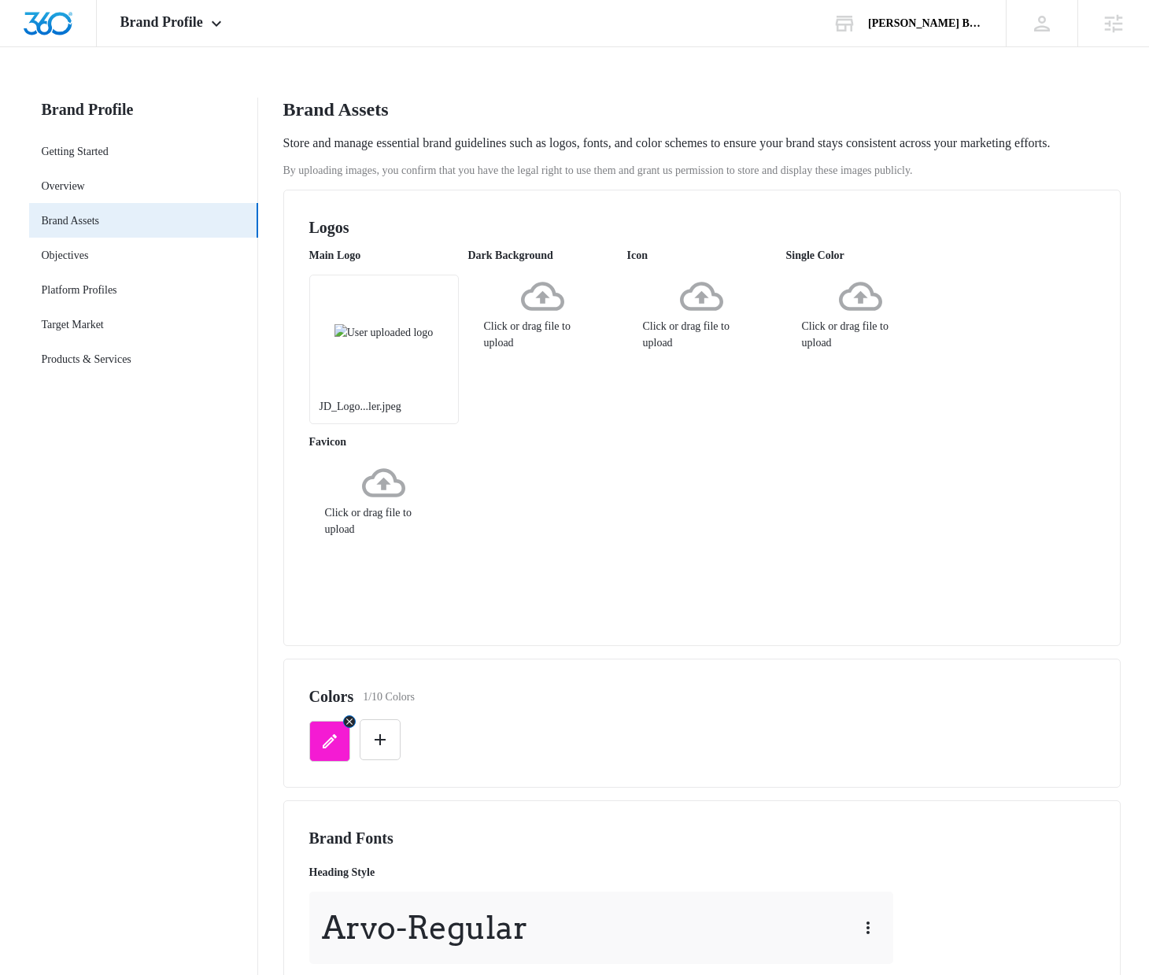
click at [324, 751] on icon "button" at bounding box center [329, 741] width 19 height 19
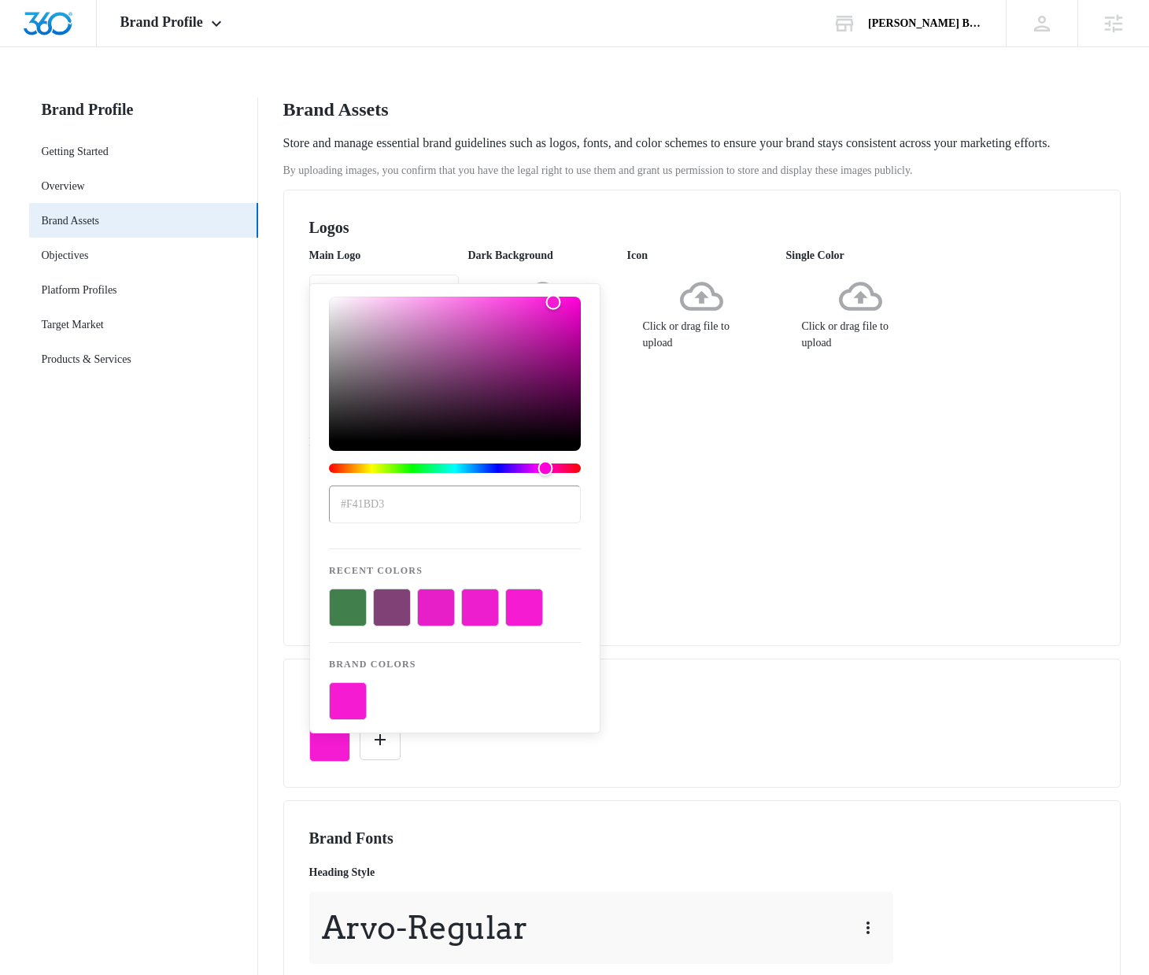
click at [674, 584] on div "Main Logo JD_Logo...ler.jpeg Dark Background Click or drag file to upload Icon …" at bounding box center [701, 433] width 785 height 373
